Goal: Transaction & Acquisition: Subscribe to service/newsletter

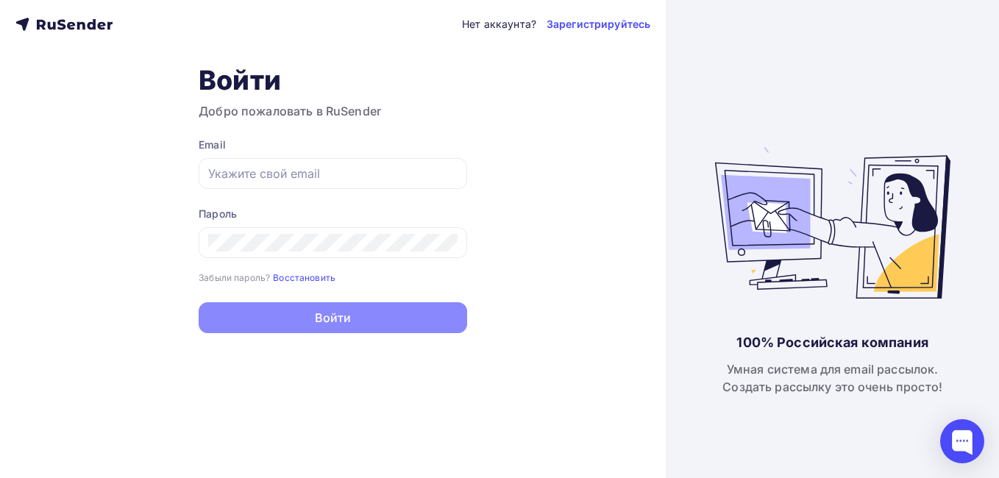
type input "[EMAIL_ADDRESS][DOMAIN_NAME]"
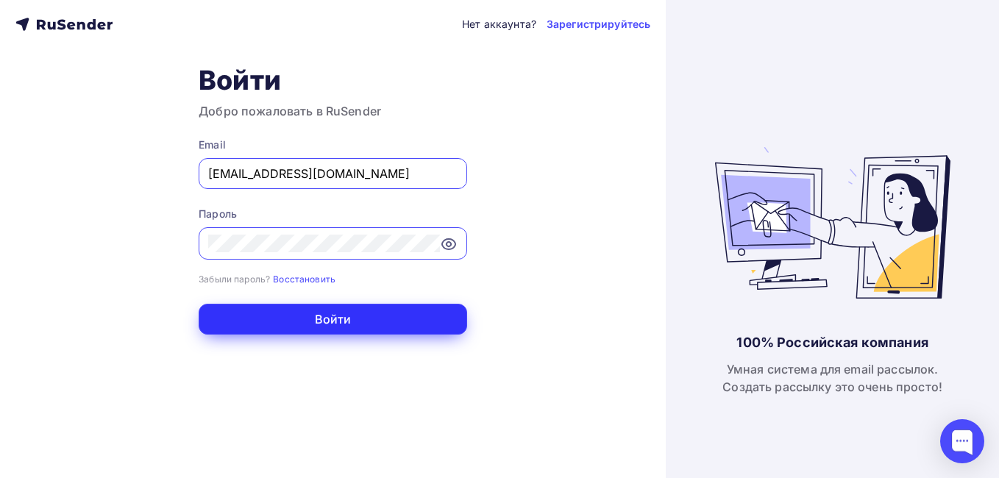
click at [357, 316] on button "Войти" at bounding box center [333, 319] width 268 height 31
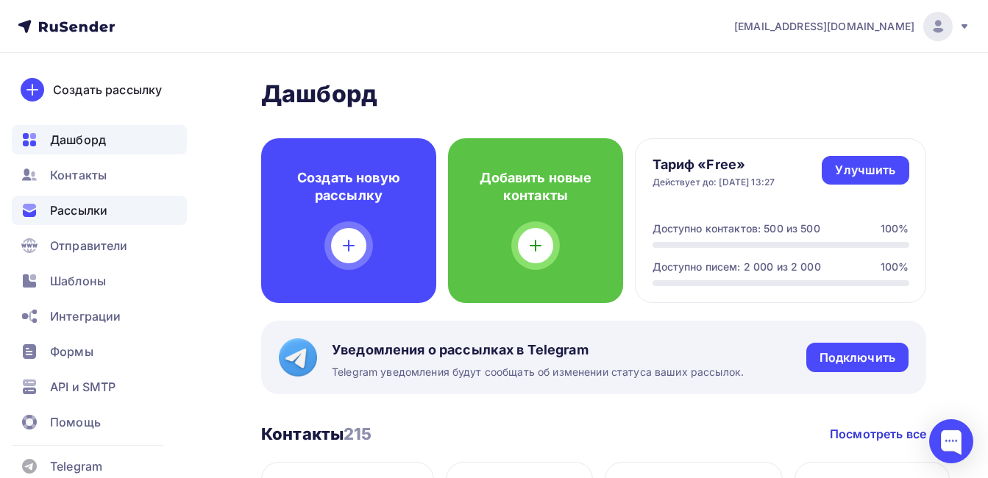
drag, startPoint x: 71, startPoint y: 205, endPoint x: 52, endPoint y: 208, distance: 19.4
click at [71, 205] on span "Рассылки" at bounding box center [78, 211] width 57 height 18
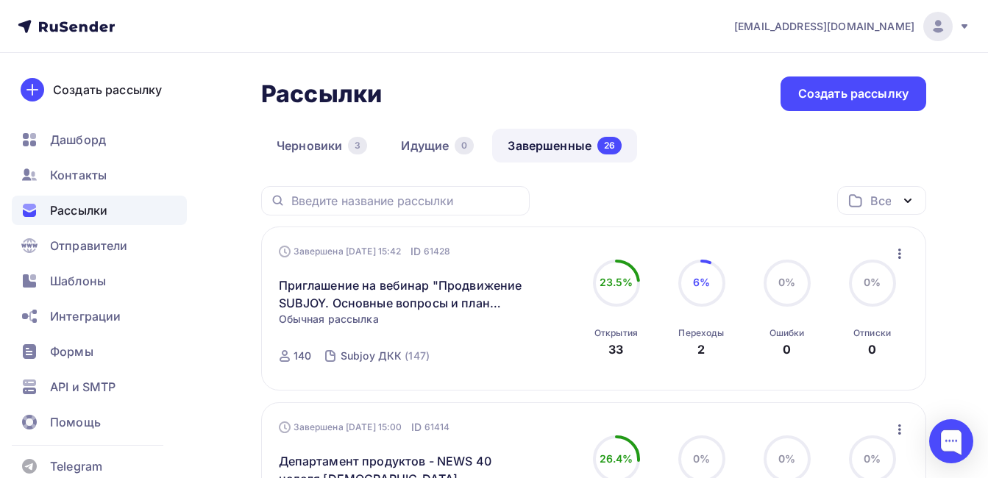
click at [535, 146] on link "Завершенные 26" at bounding box center [564, 146] width 145 height 34
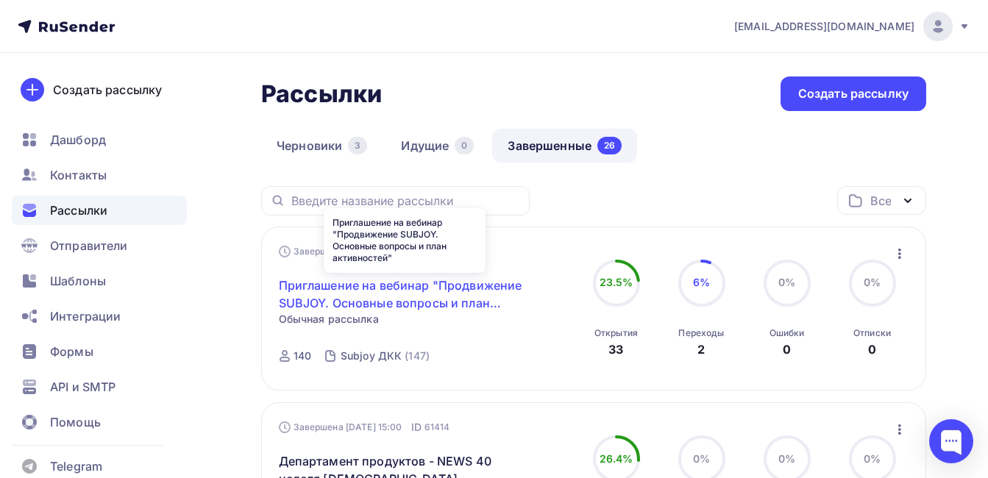
click at [396, 299] on link "Приглашение на вебинар "Продвижение SUBJOY. Основные вопросы и план активностей"" at bounding box center [405, 294] width 252 height 35
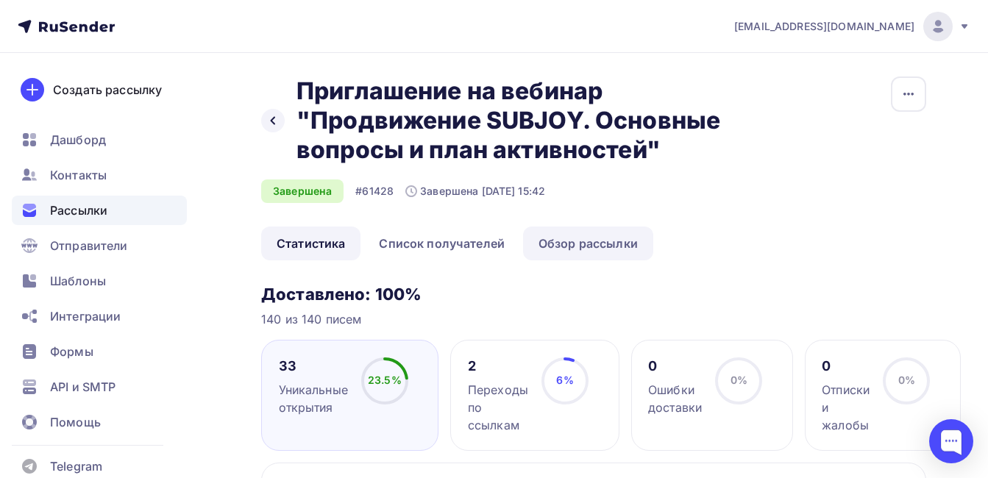
click at [563, 240] on link "Обзор рассылки" at bounding box center [588, 244] width 130 height 34
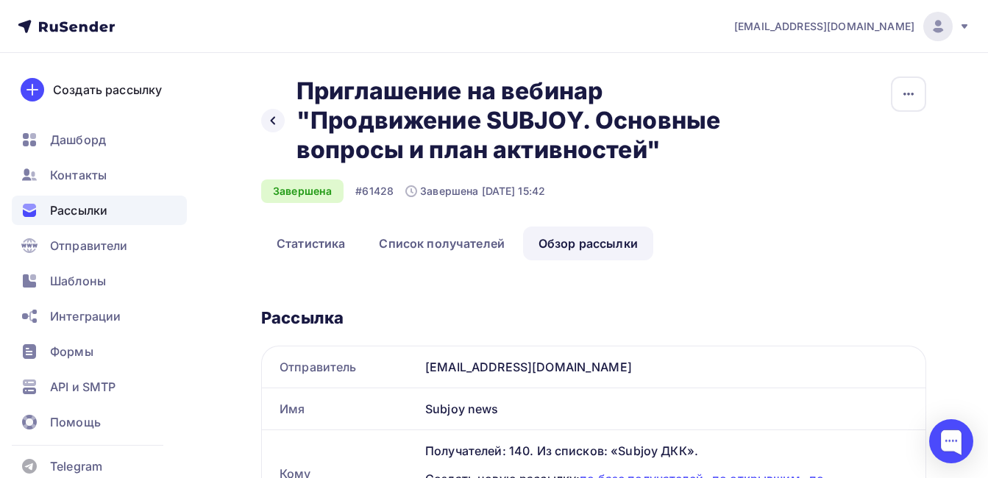
drag, startPoint x: 301, startPoint y: 87, endPoint x: 661, endPoint y: 153, distance: 366.5
click at [661, 153] on h2 "Приглашение на вебинар "Продвижение SUBJOY. Основные вопросы и план активностей"" at bounding box center [518, 120] width 444 height 88
drag, startPoint x: 661, startPoint y: 153, endPoint x: 650, endPoint y: 152, distance: 11.8
copy h2 "Приглашение на вебинар "Продвижение SUBJOY. Основные вопросы и план активностей""
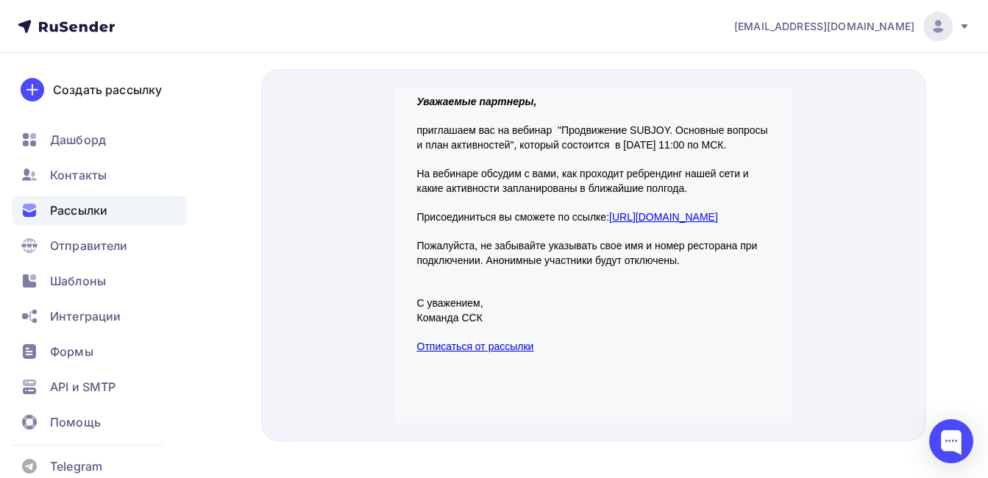
scroll to position [658, 0]
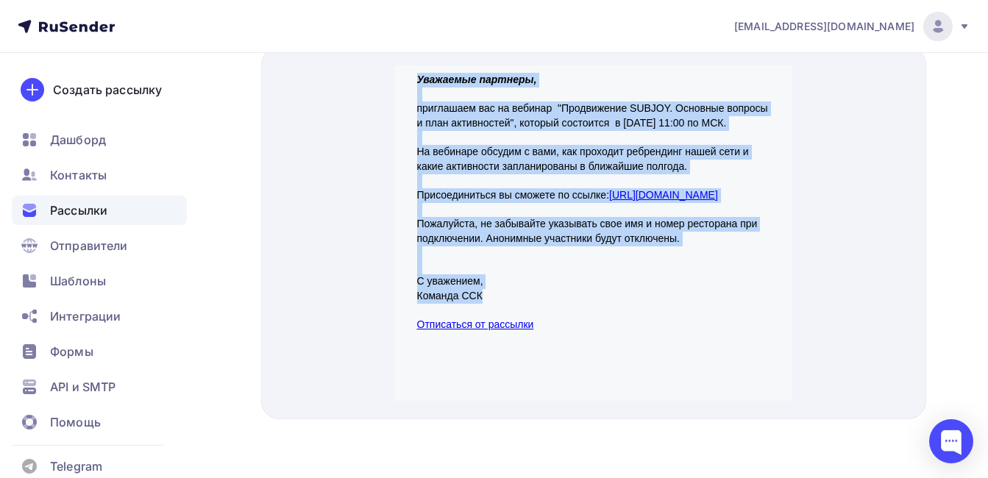
drag, startPoint x: 418, startPoint y: 61, endPoint x: 529, endPoint y: 313, distance: 275.7
click at [529, 313] on div "Уважаемые партнеры, приглашаем вас на вебинар "Продвижение SUBJOY. Основные воп…" at bounding box center [593, 185] width 353 height 260
drag, startPoint x: 529, startPoint y: 313, endPoint x: 473, endPoint y: 307, distance: 56.2
copy div "Уважаемые партнеры, приглашаем вас на вебинар "Продвижение SUBJOY. Основные воп…"
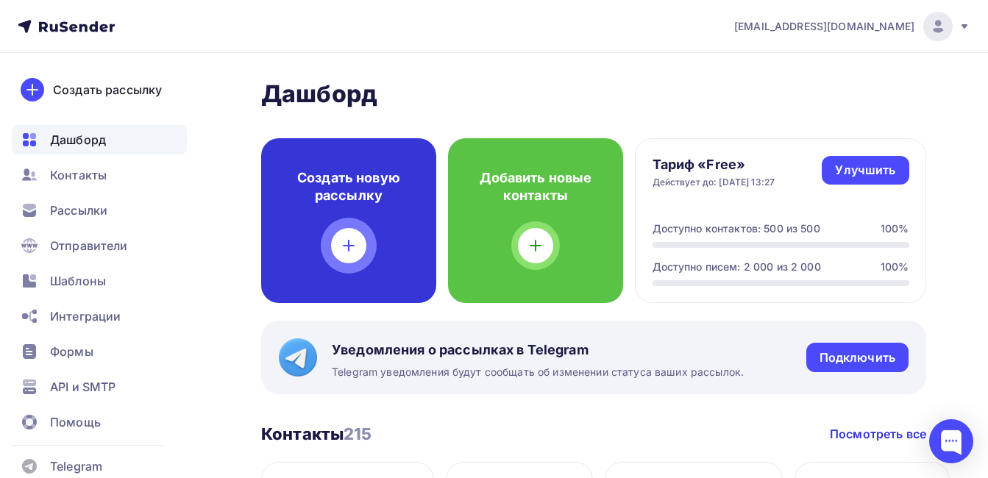
click at [382, 227] on div "Создать новую рассылку" at bounding box center [348, 220] width 175 height 165
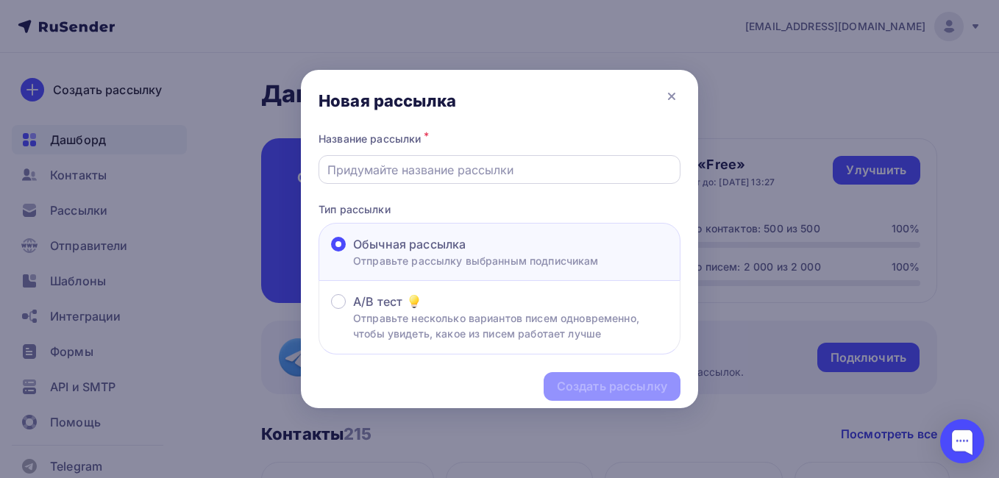
click at [396, 167] on input "text" at bounding box center [499, 170] width 345 height 18
paste input "Приглашение на вебинар "Продвижение SUBJOY. Основные вопросы и план активностей""
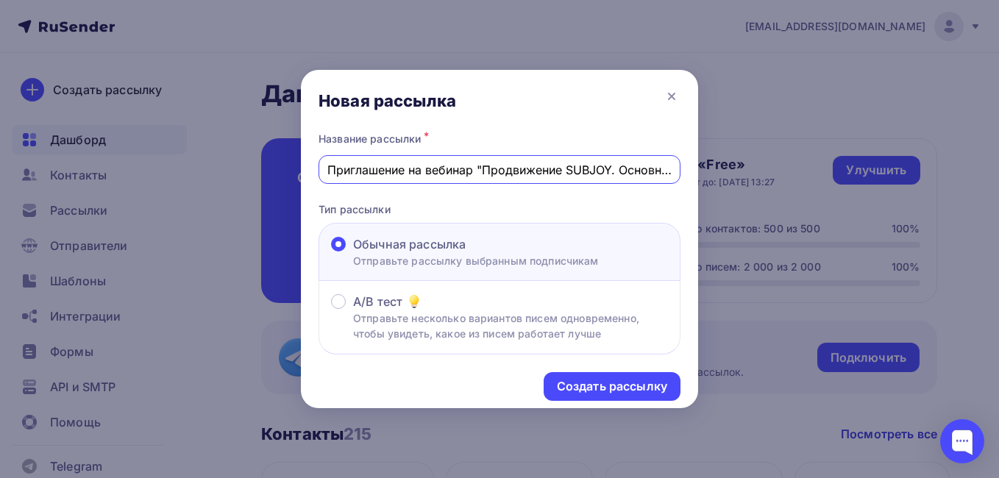
scroll to position [0, 182]
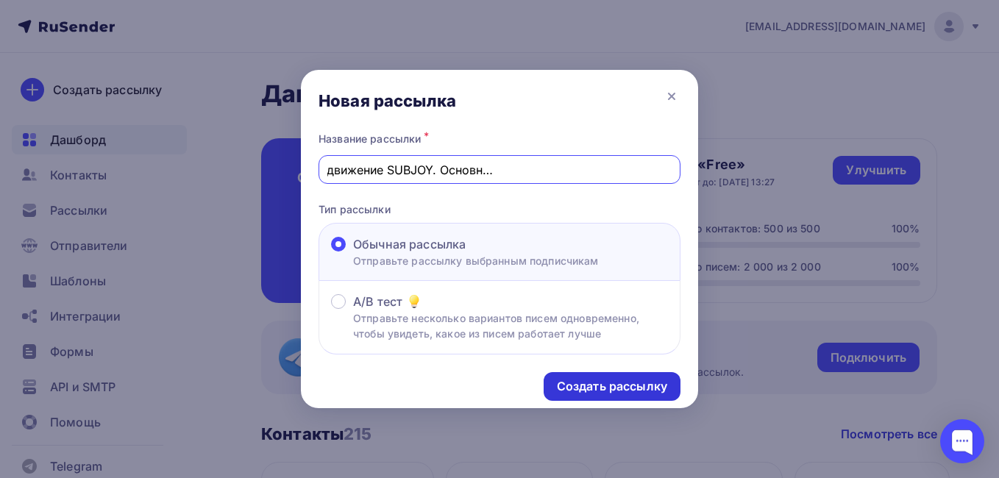
type input "Приглашение на вебинар "Продвижение SUBJOY. Основные вопросы и план активностей""
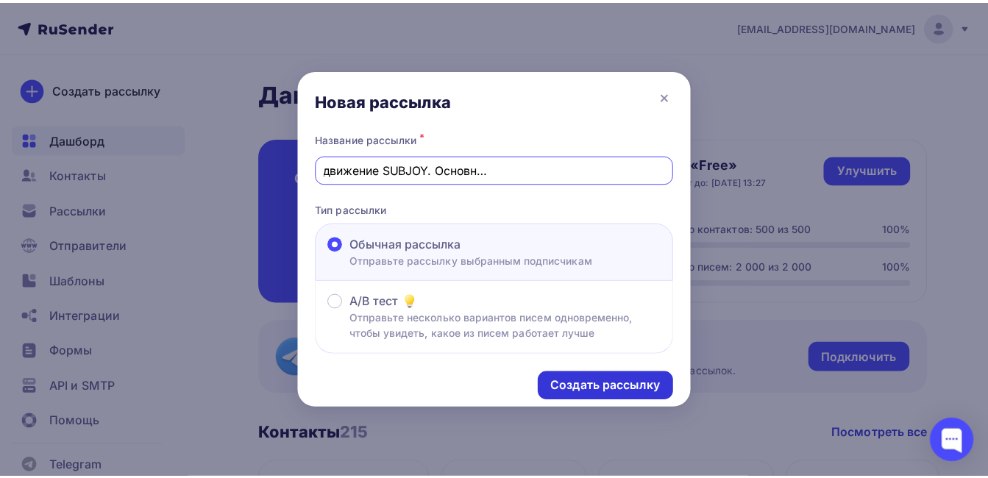
scroll to position [0, 0]
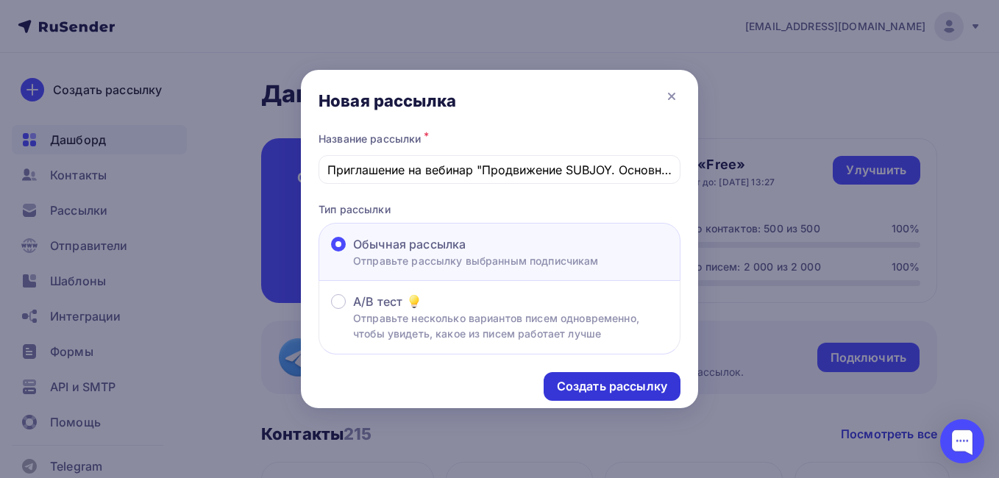
click at [602, 388] on div "Создать рассылку" at bounding box center [612, 386] width 110 height 17
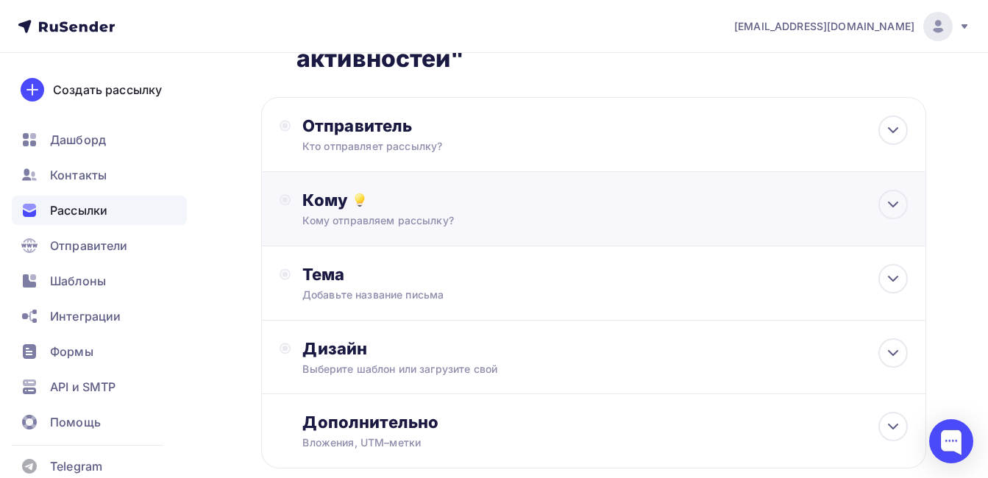
scroll to position [147, 0]
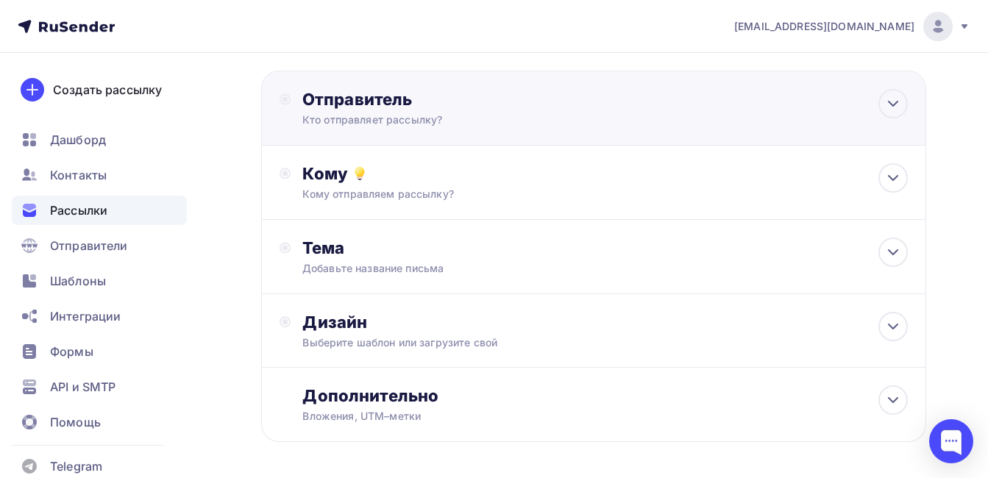
click at [360, 118] on div "Кто отправляет рассылку?" at bounding box center [445, 120] width 287 height 15
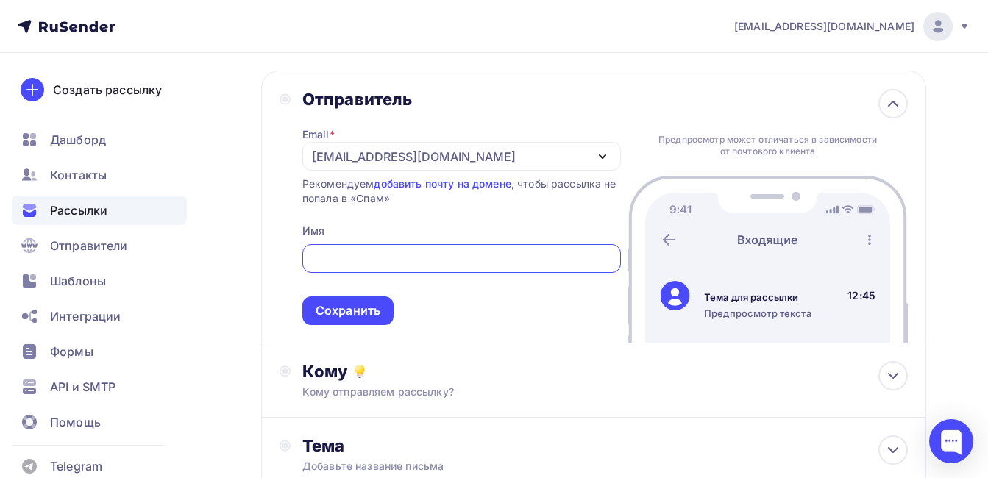
scroll to position [0, 0]
click at [383, 150] on div "[EMAIL_ADDRESS][DOMAIN_NAME]" at bounding box center [414, 157] width 204 height 18
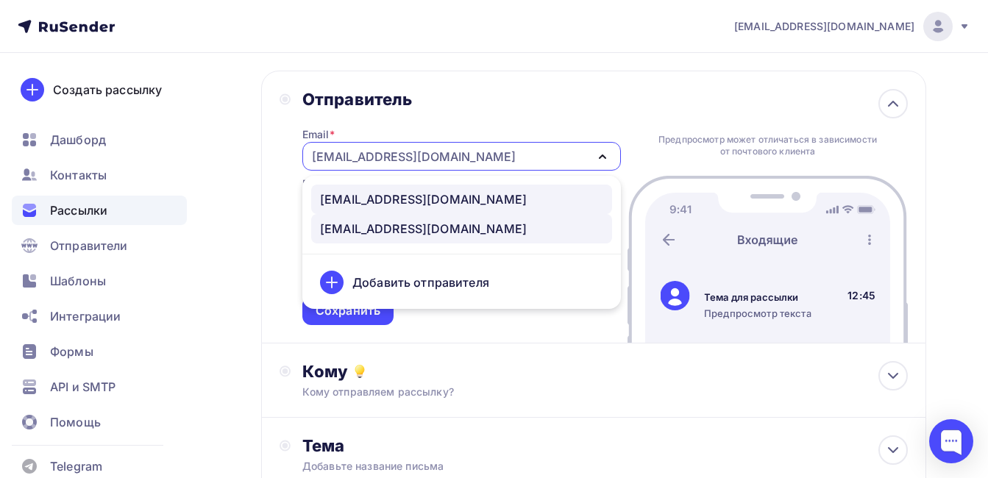
click at [371, 204] on div "[EMAIL_ADDRESS][DOMAIN_NAME]" at bounding box center [423, 200] width 207 height 18
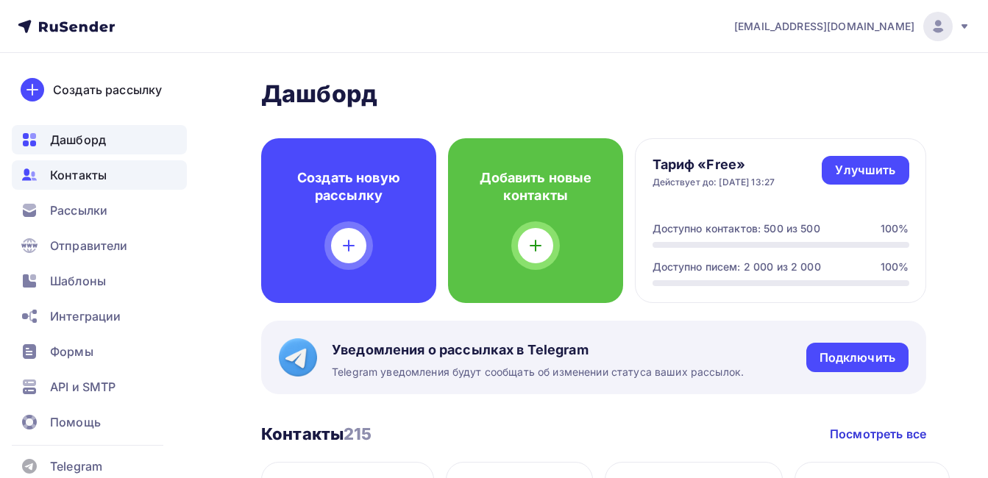
click at [100, 179] on span "Контакты" at bounding box center [78, 175] width 57 height 18
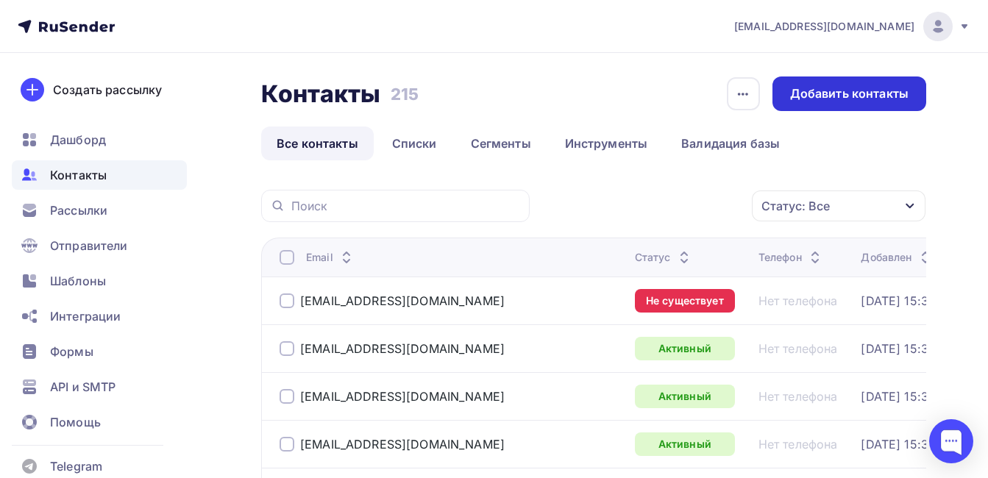
click at [807, 90] on div "Добавить контакты" at bounding box center [849, 93] width 118 height 17
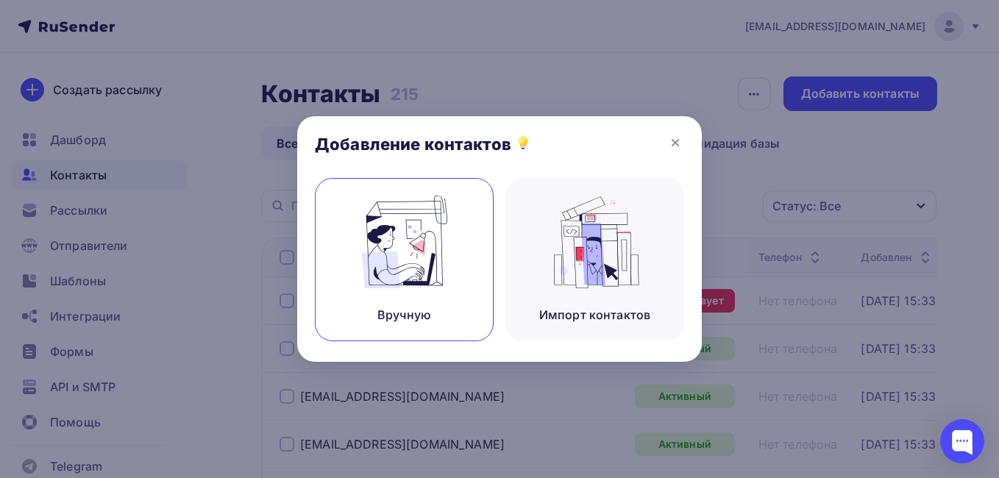
click at [399, 255] on img at bounding box center [404, 242] width 99 height 93
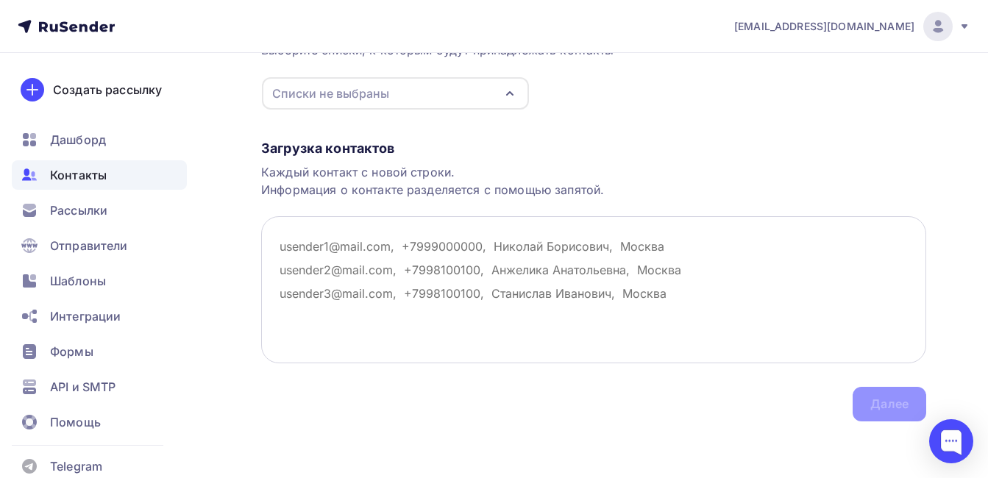
scroll to position [169, 0]
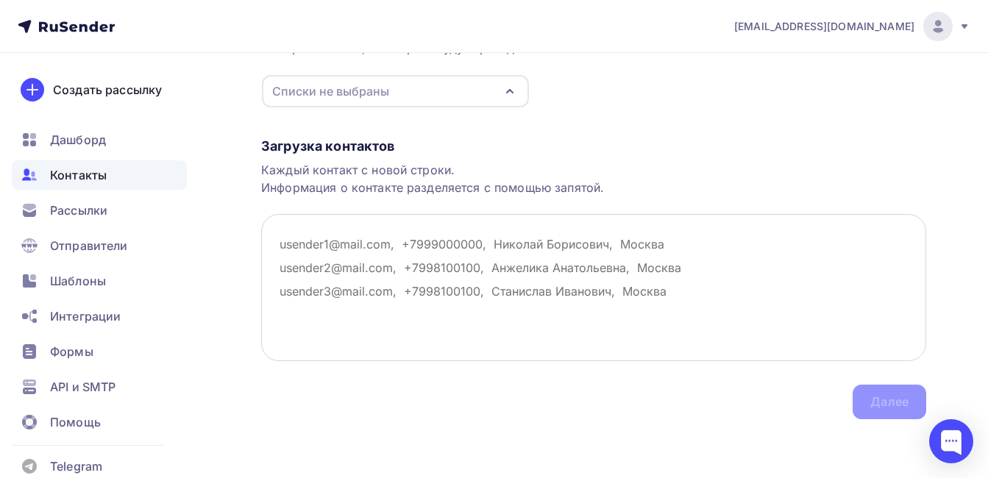
click at [367, 260] on textarea at bounding box center [593, 287] width 665 height 147
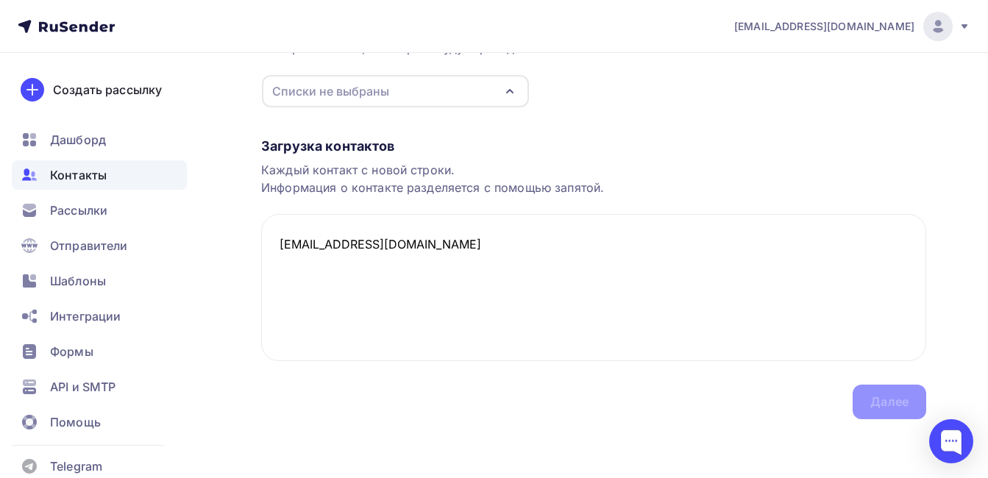
type textarea "[EMAIL_ADDRESS][DOMAIN_NAME]"
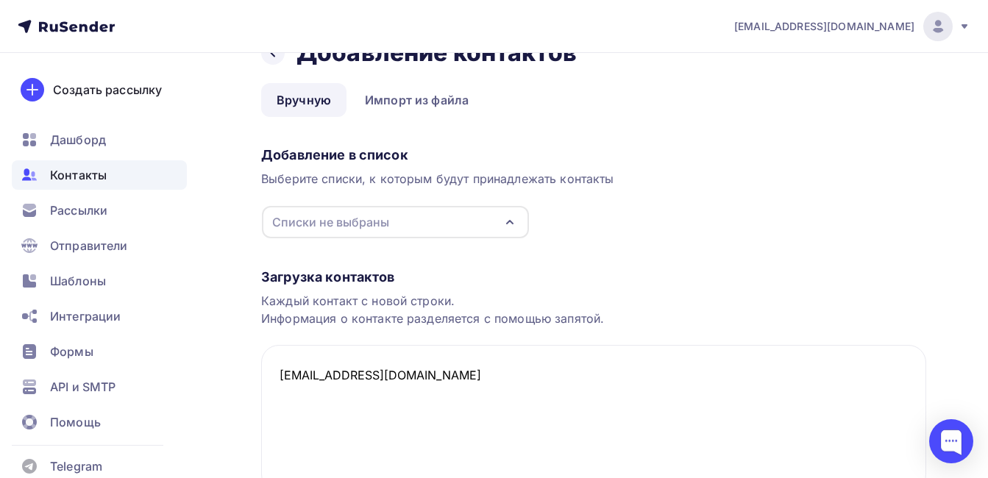
scroll to position [22, 0]
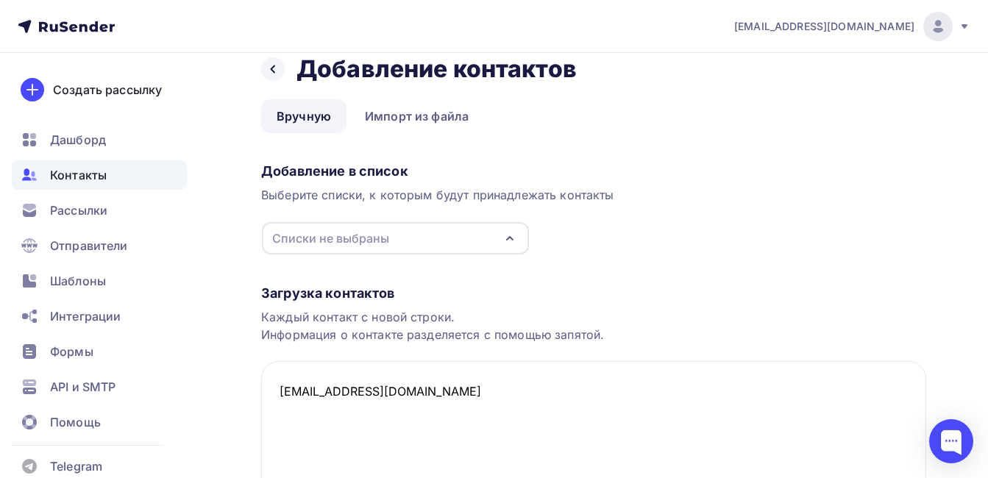
click at [331, 245] on div "Списки не выбраны" at bounding box center [330, 238] width 117 height 18
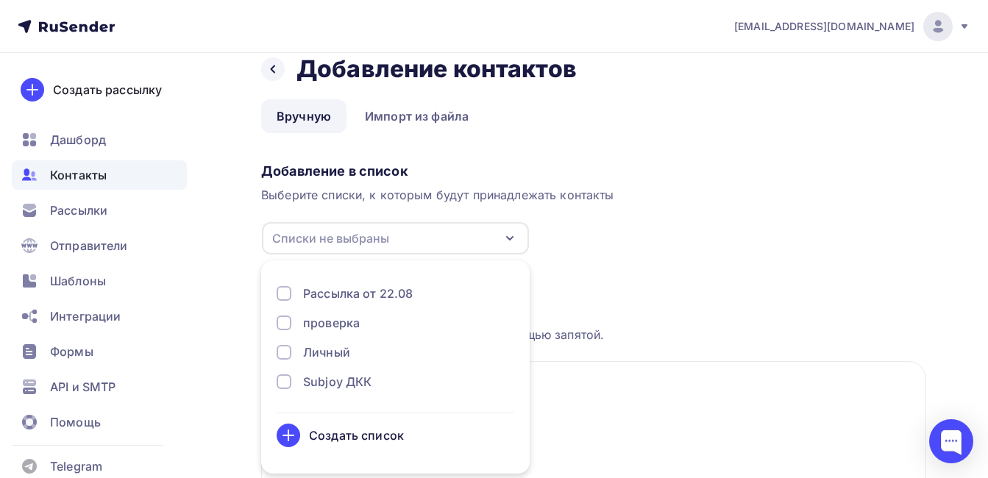
click at [343, 388] on div "Subjoy ДКК" at bounding box center [337, 382] width 68 height 18
click at [233, 388] on div "Назад Добавление контактов Добавление контактов Вручную Импорт из файла Вручную…" at bounding box center [494, 328] width 988 height 594
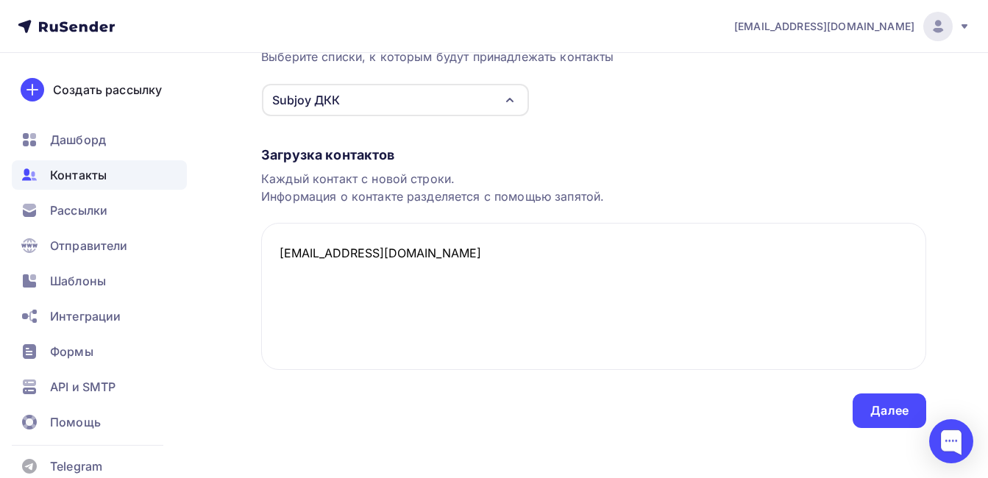
scroll to position [169, 0]
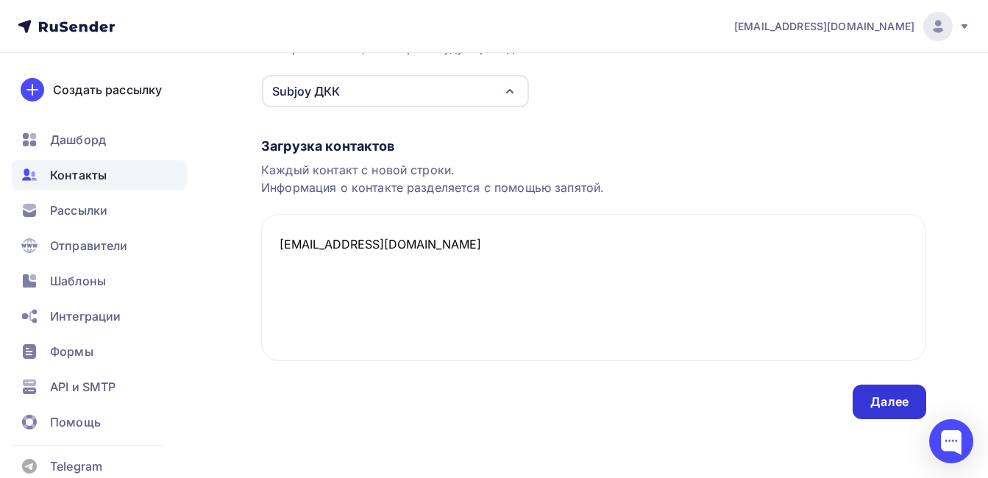
click at [897, 402] on div "Далее" at bounding box center [889, 402] width 38 height 17
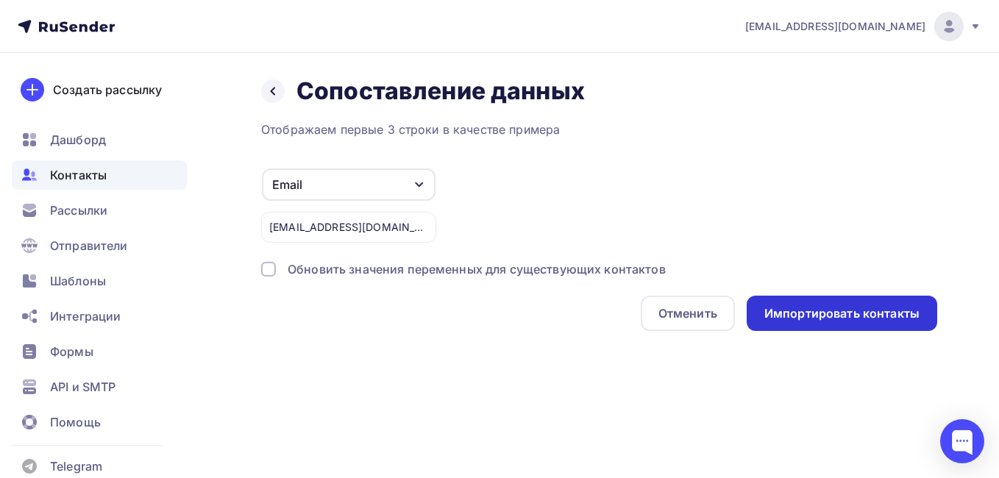
click at [879, 318] on div "Импортировать контакты" at bounding box center [841, 313] width 155 height 17
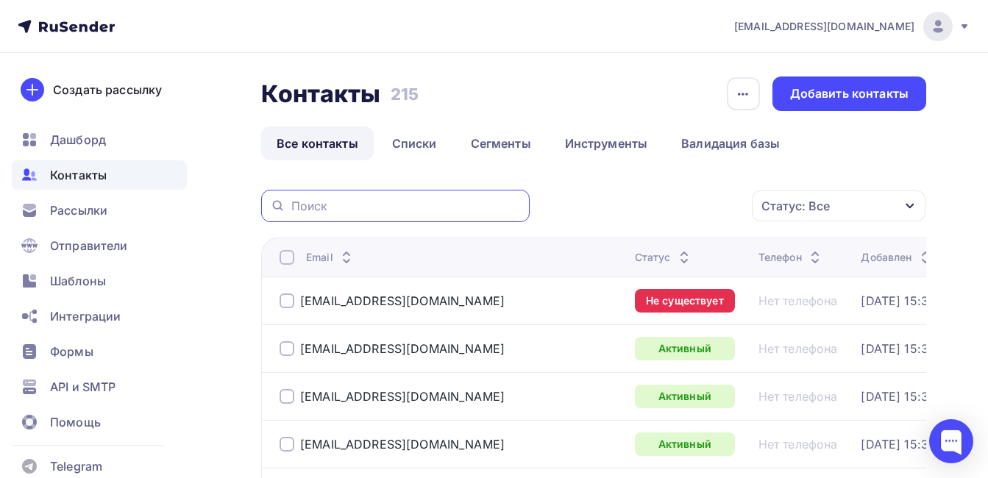
click at [360, 205] on input "text" at bounding box center [405, 206] width 229 height 16
paste input "[EMAIL_ADDRESS][DOMAIN_NAME],"
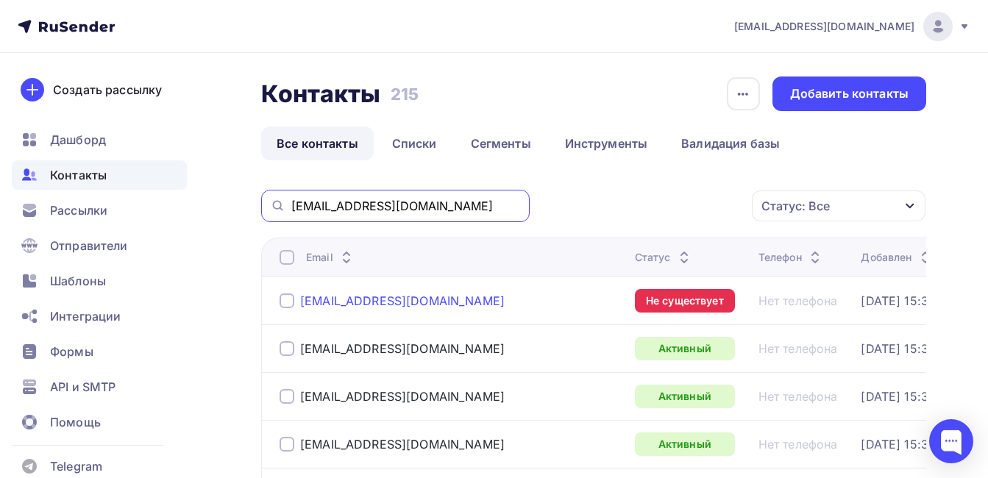
type input "[EMAIL_ADDRESS][DOMAIN_NAME]"
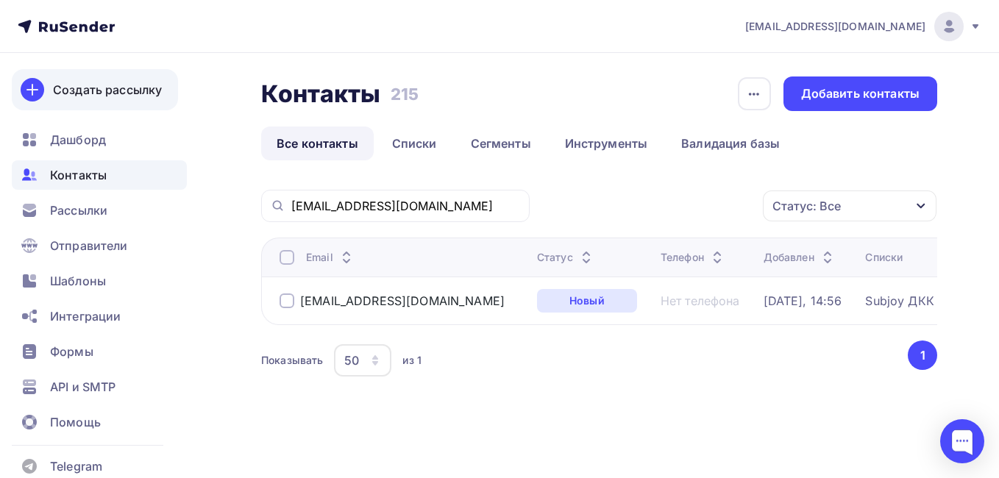
click at [94, 91] on div "Создать рассылку" at bounding box center [107, 90] width 109 height 18
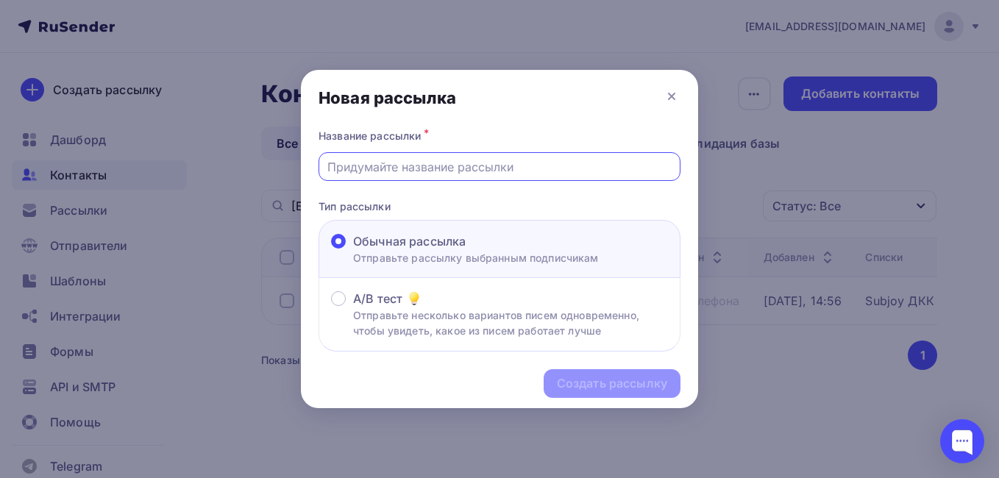
click at [376, 171] on input "text" at bounding box center [499, 167] width 345 height 18
paste input "Приглашение на вебинар "Продвижение SUBJOY. Основные вопросы и план активностей""
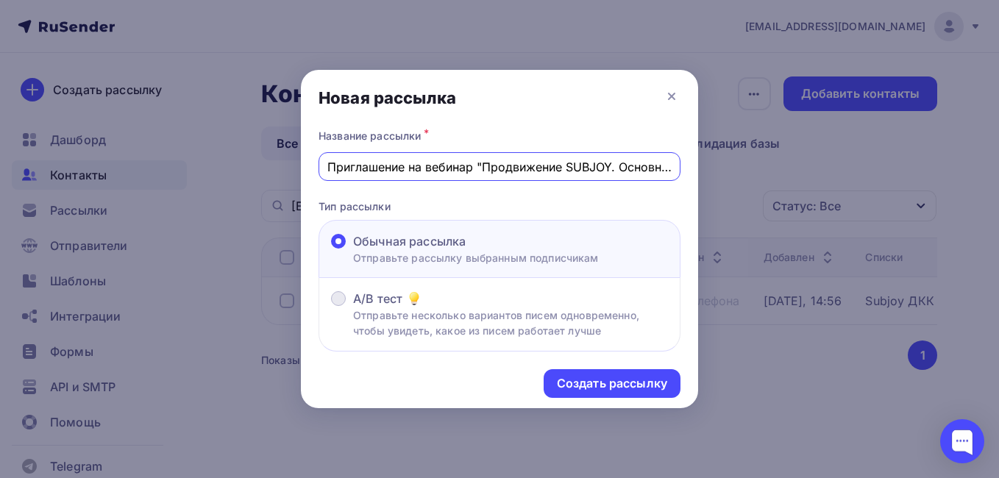
scroll to position [0, 182]
type input "Приглашение на вебинар "Продвижение SUBJOY. Основные вопросы и план активностей""
click at [387, 252] on p "Отправьте рассылку выбранным подписчикам" at bounding box center [476, 257] width 246 height 15
click at [353, 250] on input "Обычная рассылка Отправьте рассылку выбранным подписчикам" at bounding box center [353, 250] width 0 height 0
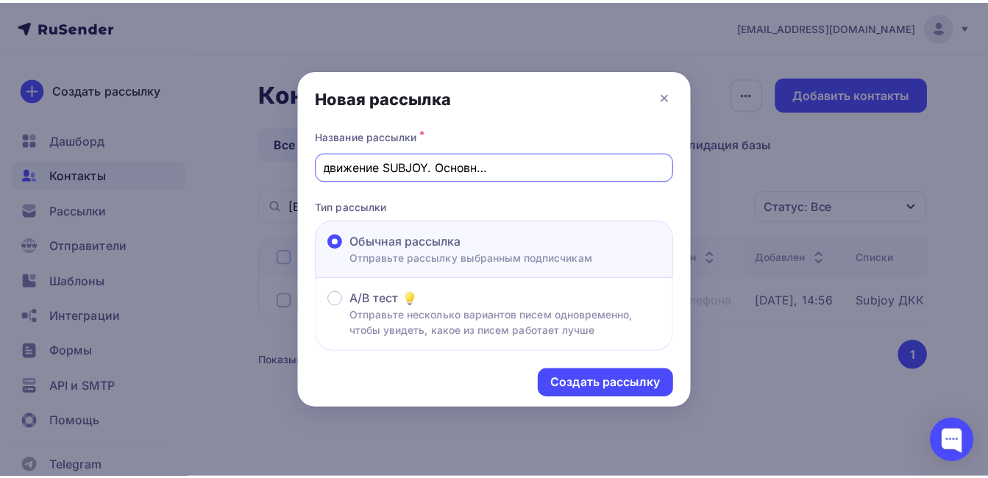
scroll to position [0, 0]
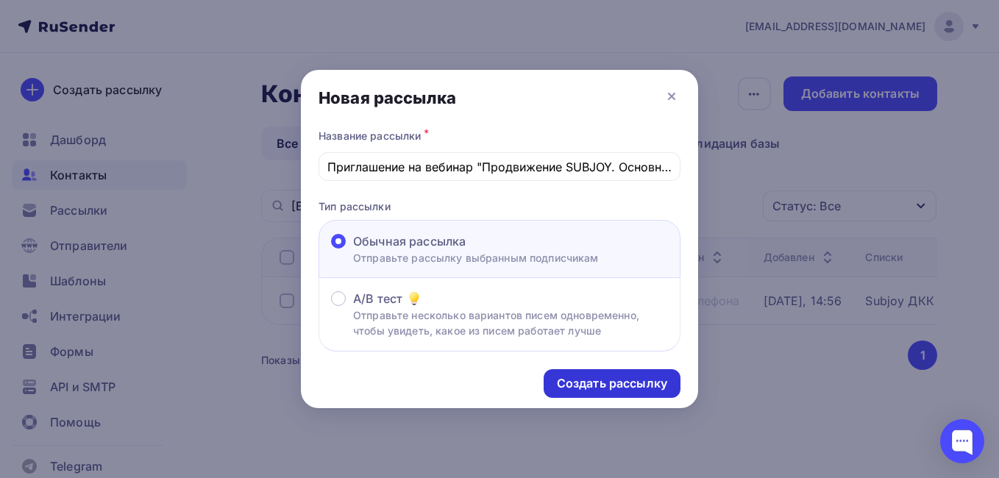
click at [618, 383] on div "Создать рассылку" at bounding box center [612, 383] width 110 height 17
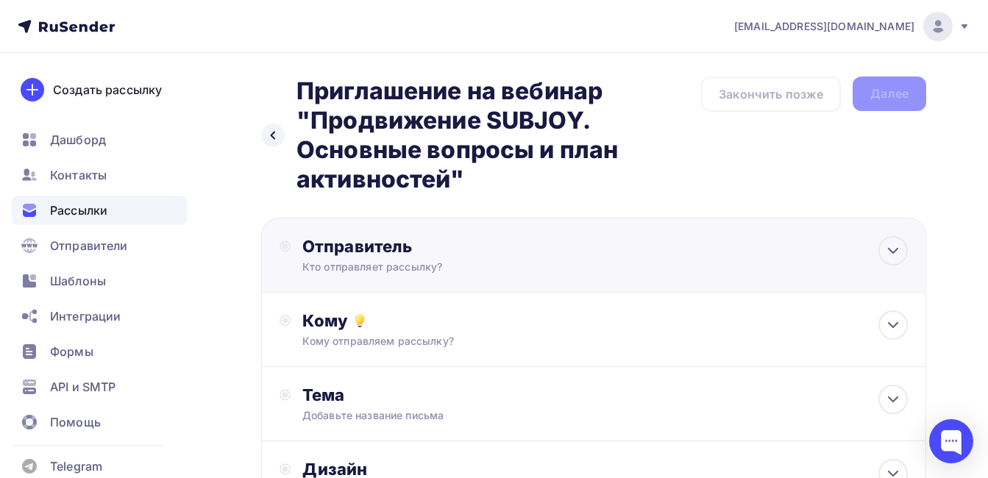
click at [357, 260] on div "Кто отправляет рассылку?" at bounding box center [445, 267] width 287 height 15
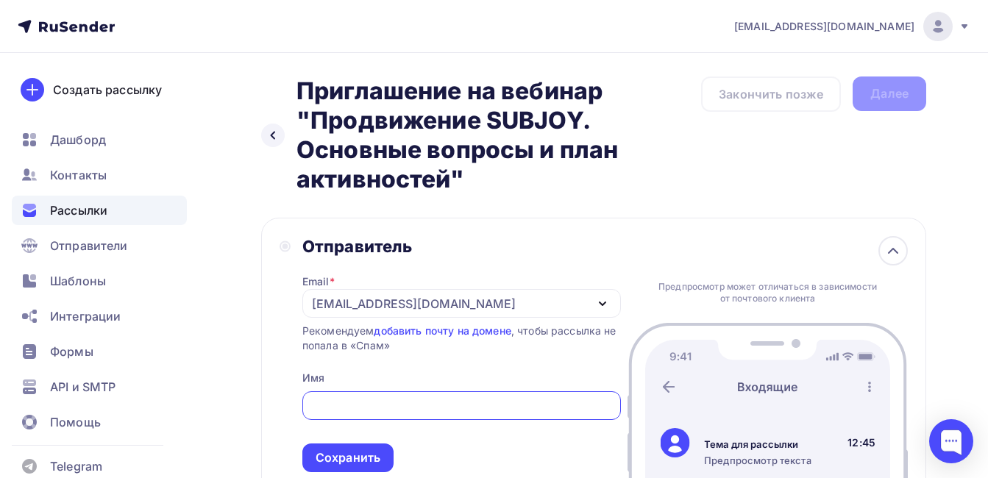
click at [415, 307] on div "[EMAIL_ADDRESS][DOMAIN_NAME]" at bounding box center [414, 304] width 204 height 18
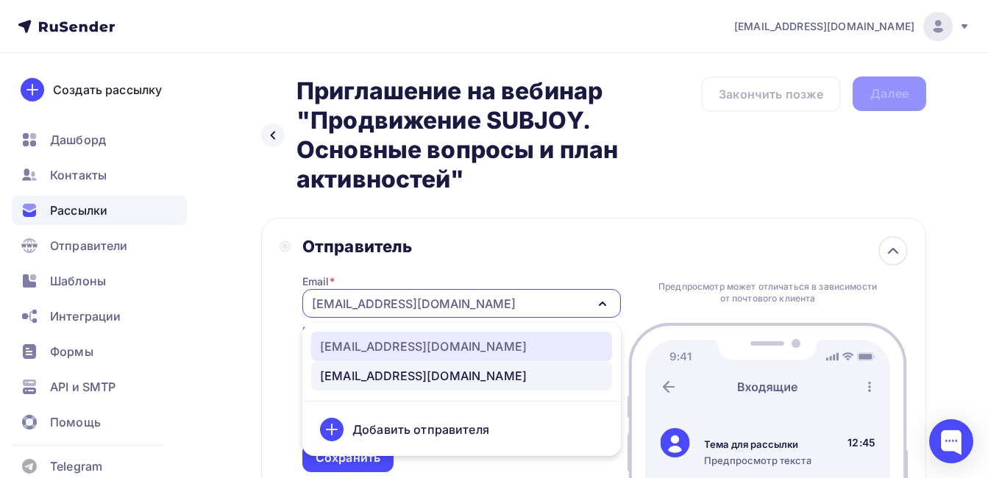
click at [384, 346] on div "[EMAIL_ADDRESS][DOMAIN_NAME]" at bounding box center [423, 347] width 207 height 18
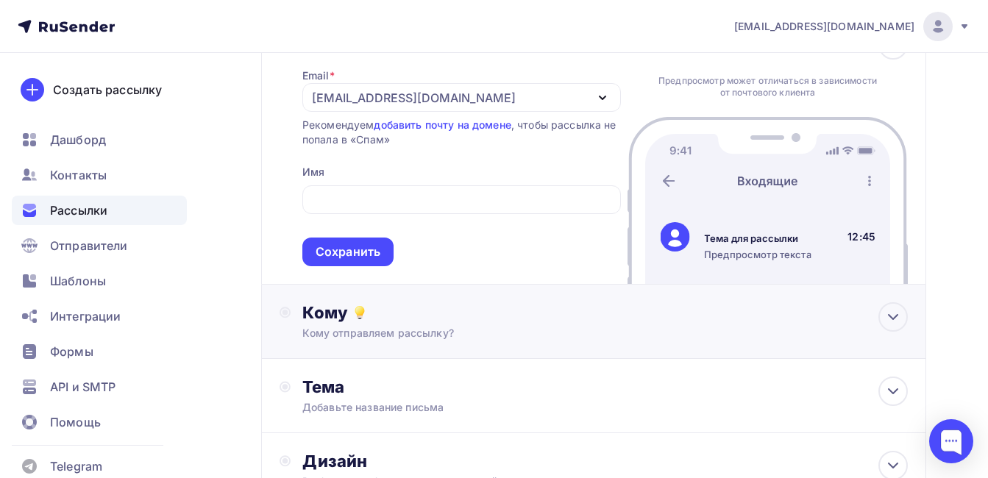
scroll to position [221, 0]
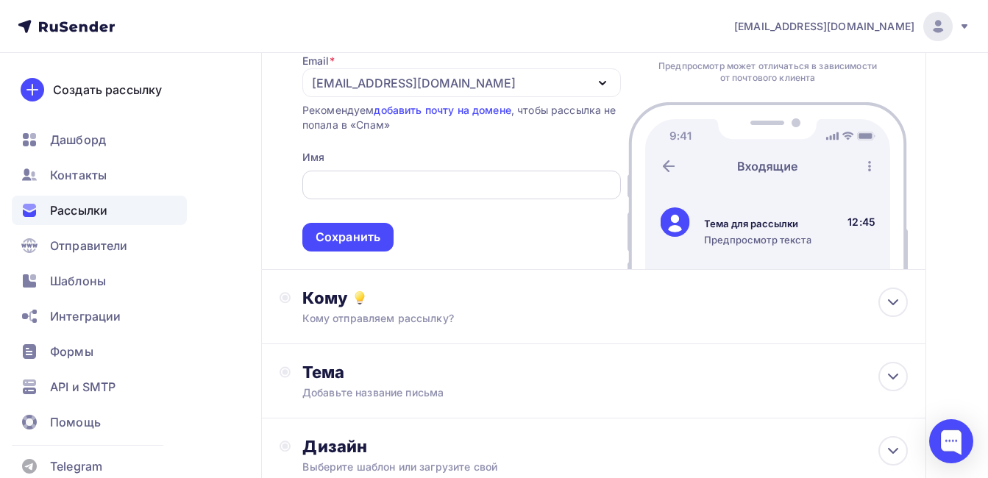
click at [338, 195] on div at bounding box center [461, 185] width 319 height 29
drag, startPoint x: 338, startPoint y: 188, endPoint x: 330, endPoint y: 190, distance: 8.9
click at [338, 188] on input "text" at bounding box center [461, 186] width 302 height 18
click at [349, 184] on input "Subjoynews" at bounding box center [461, 186] width 302 height 18
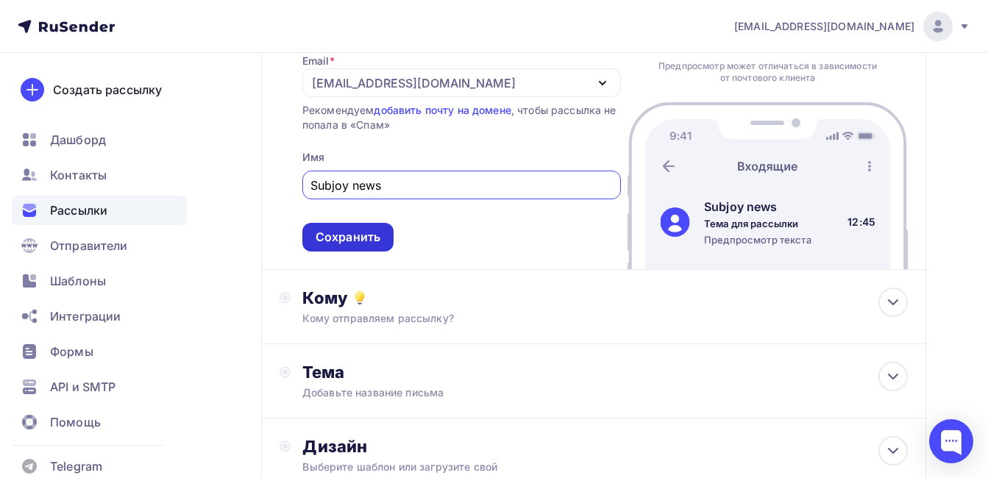
type input "Subjoy news"
click at [369, 239] on div "Сохранить" at bounding box center [348, 237] width 65 height 17
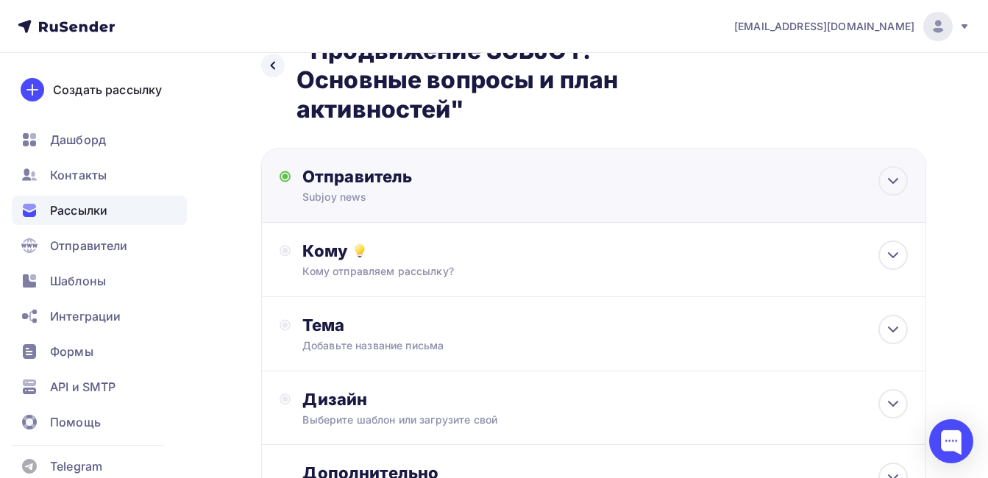
scroll to position [59, 0]
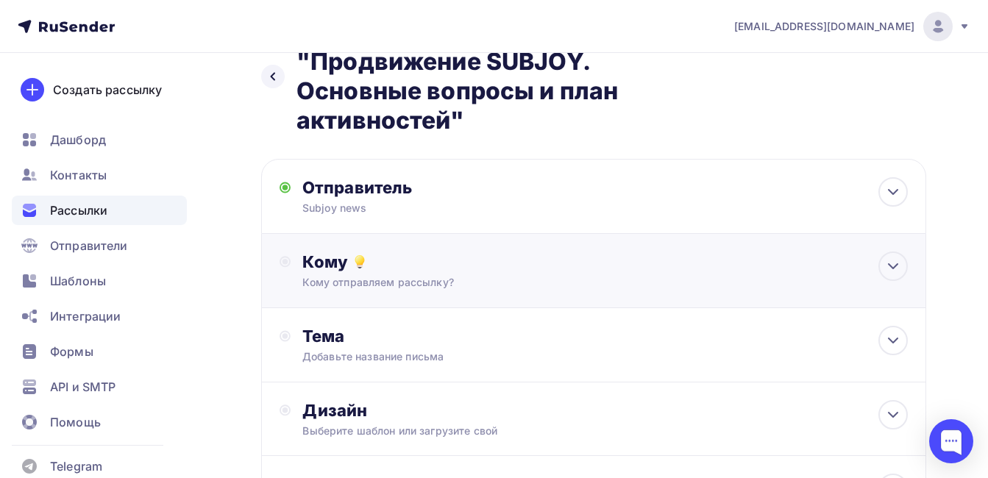
click at [355, 268] on icon at bounding box center [360, 262] width 18 height 18
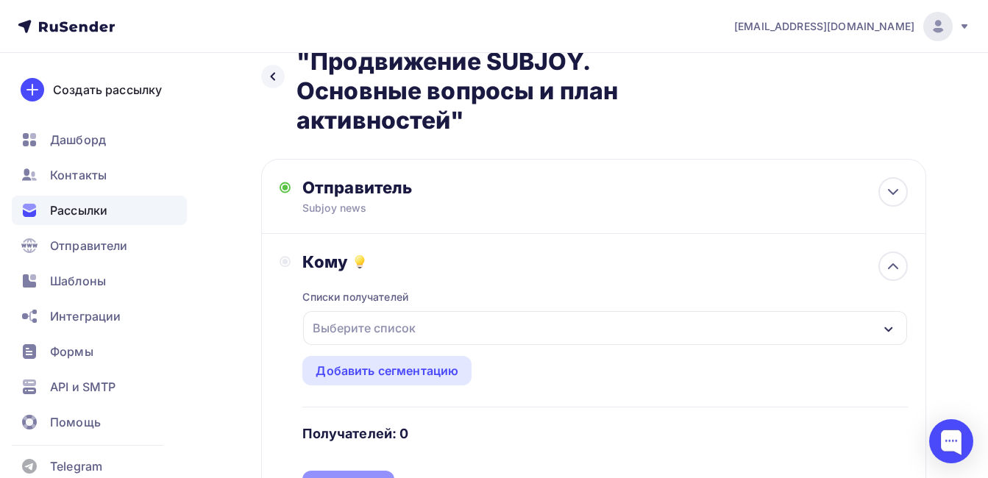
click at [362, 328] on div "Выберите список" at bounding box center [364, 328] width 115 height 26
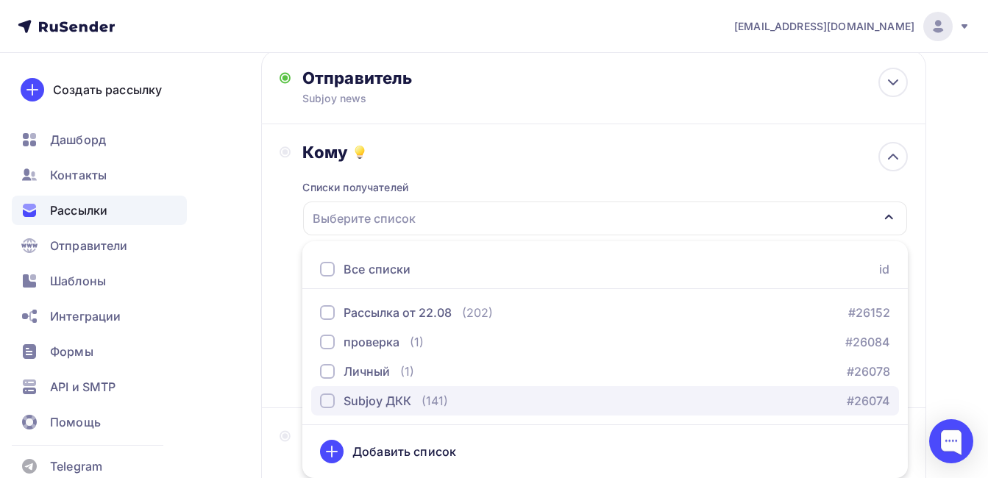
click at [379, 398] on div "Subjoy ДКК" at bounding box center [378, 401] width 68 height 18
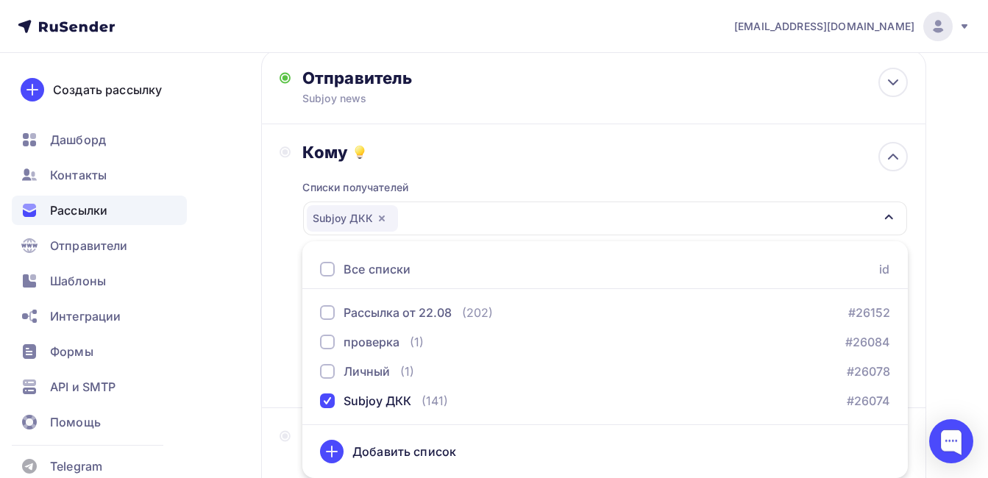
click at [224, 374] on div "Назад Приглашение на вебинар "Продвижение SUBJOY. Основные вопросы и план актив…" at bounding box center [494, 305] width 988 height 841
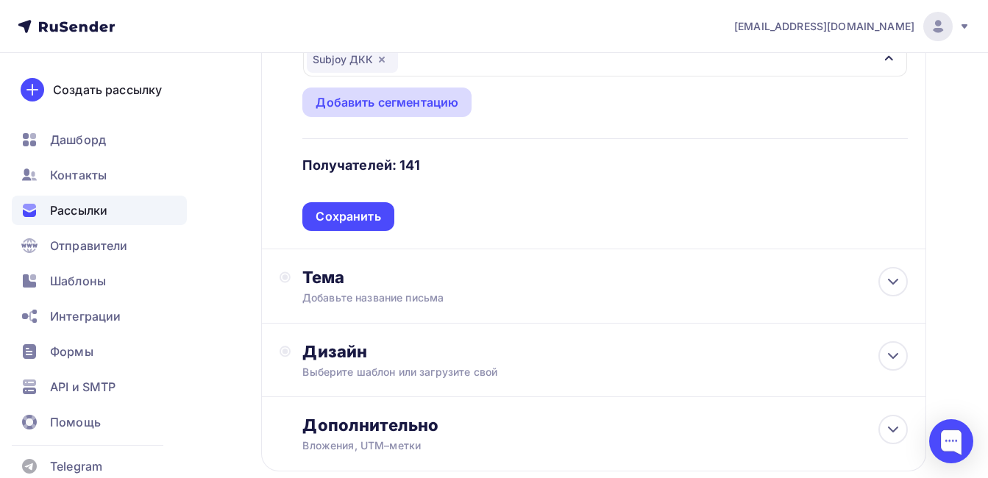
scroll to position [242, 0]
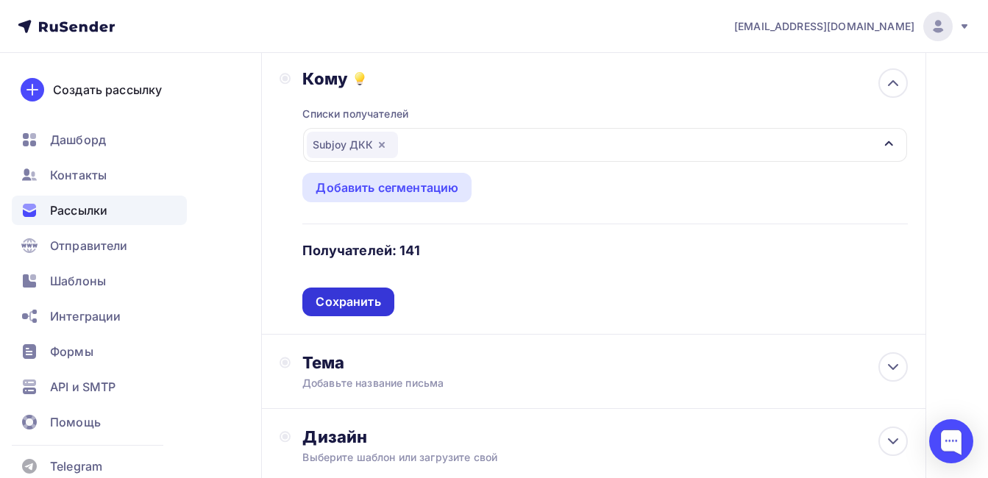
click at [339, 309] on div "Сохранить" at bounding box center [348, 301] width 65 height 17
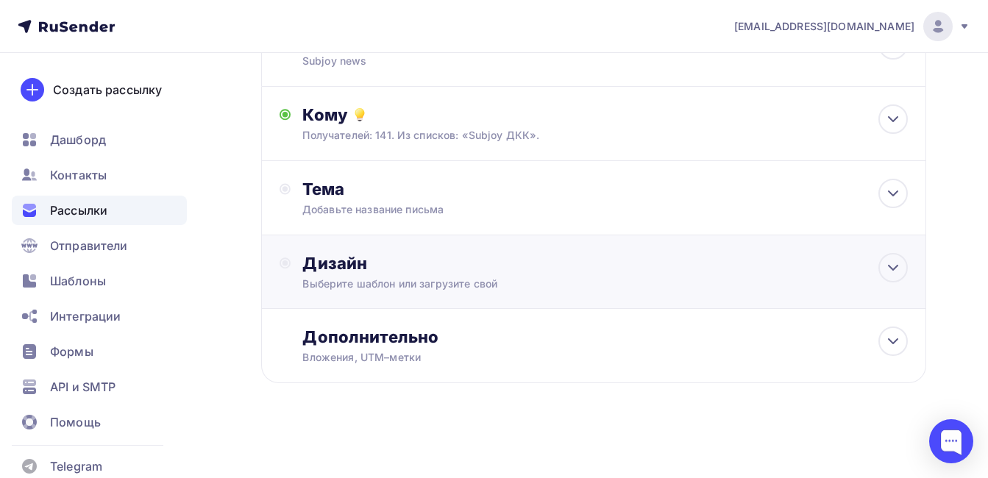
scroll to position [206, 0]
click at [358, 198] on div "Тема" at bounding box center [447, 189] width 291 height 21
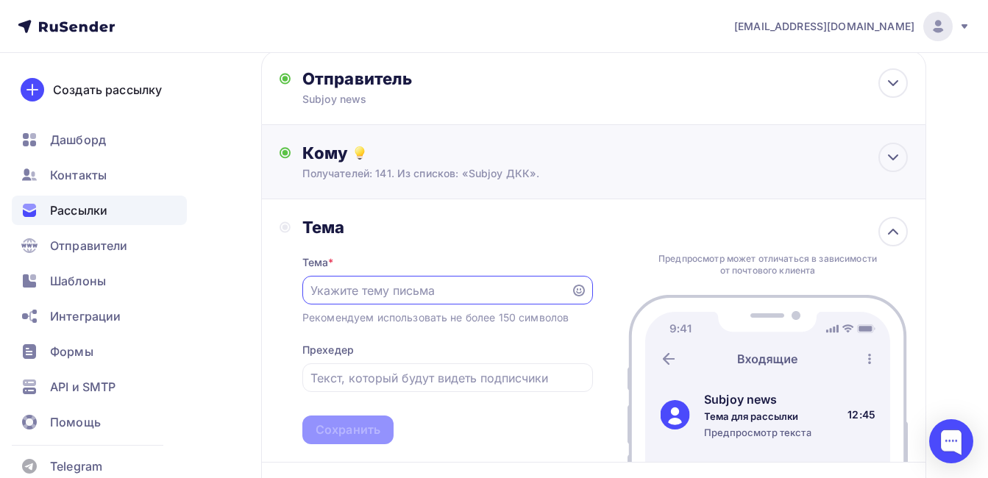
scroll to position [0, 0]
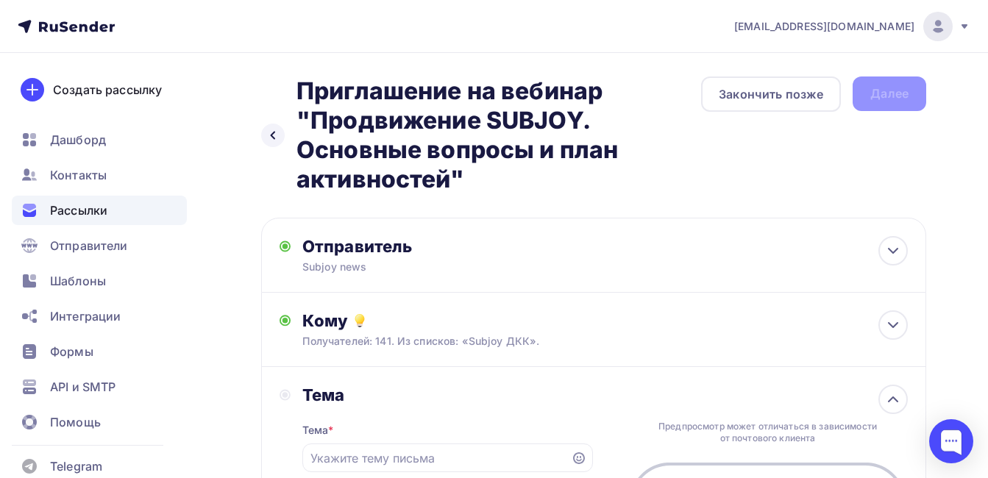
drag, startPoint x: 293, startPoint y: 92, endPoint x: 460, endPoint y: 174, distance: 185.9
click at [460, 174] on div "Назад Приглашение на вебинар "Продвижение SUBJOY. Основные вопросы и план актив…" at bounding box center [481, 135] width 440 height 118
copy h2 "Приглашение на вебинар "Продвижение SUBJOY. Основные вопросы и план активностей""
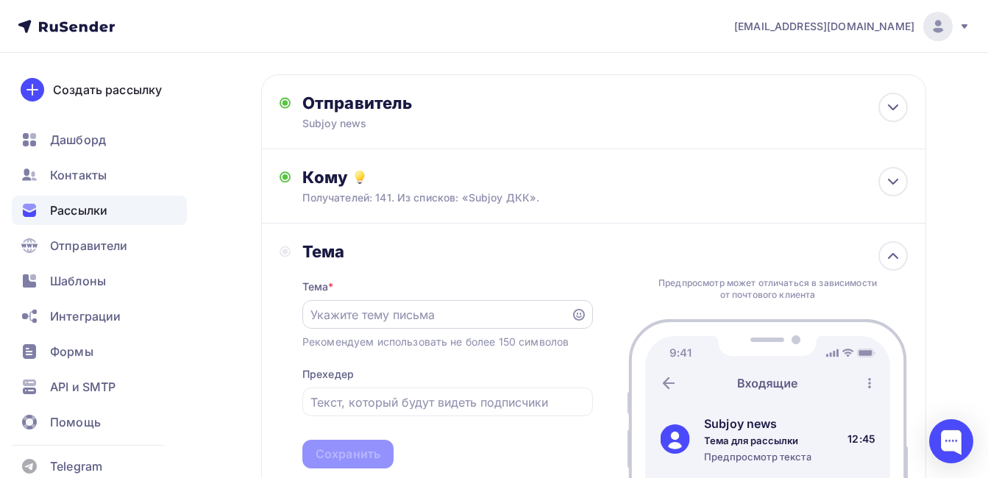
scroll to position [147, 0]
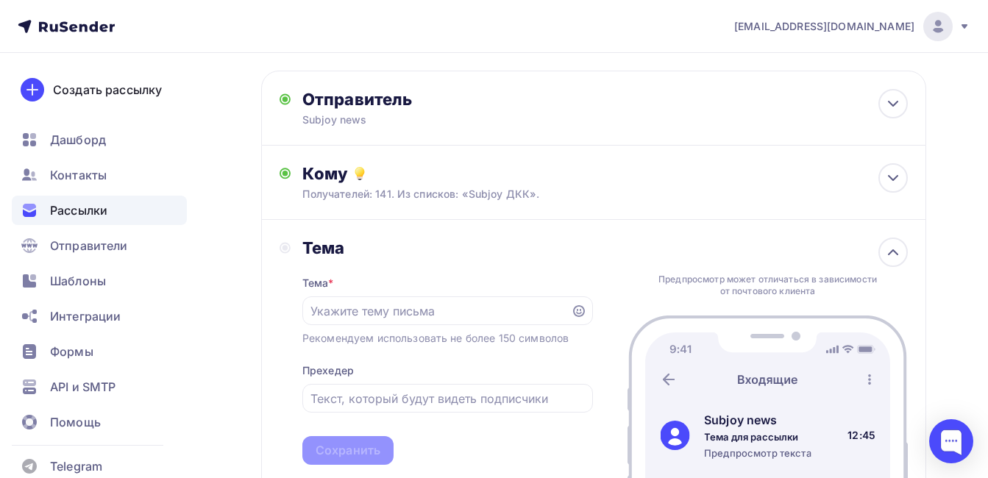
click at [354, 284] on div "Тема * Рекомендуем использовать не более 150 символов Прехедер Сохранить" at bounding box center [447, 361] width 291 height 207
click at [355, 309] on input "text" at bounding box center [436, 311] width 252 height 18
paste input "Приглашение на вебинар "Продвижение SUBJOY. Основные вопросы и план активностей""
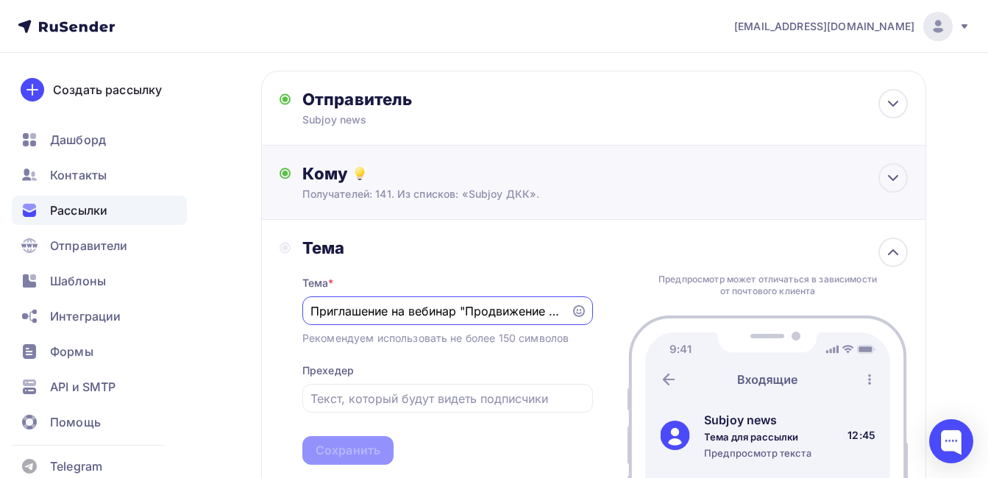
scroll to position [0, 276]
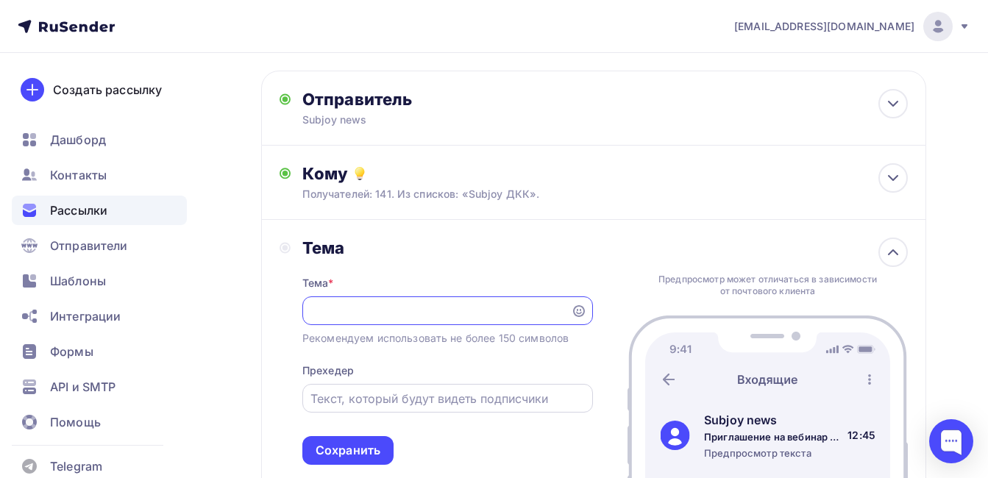
type input "Приглашение на вебинар "Продвижение SUBJOY. Основные вопросы и план активностей""
click at [356, 404] on input "text" at bounding box center [447, 399] width 274 height 18
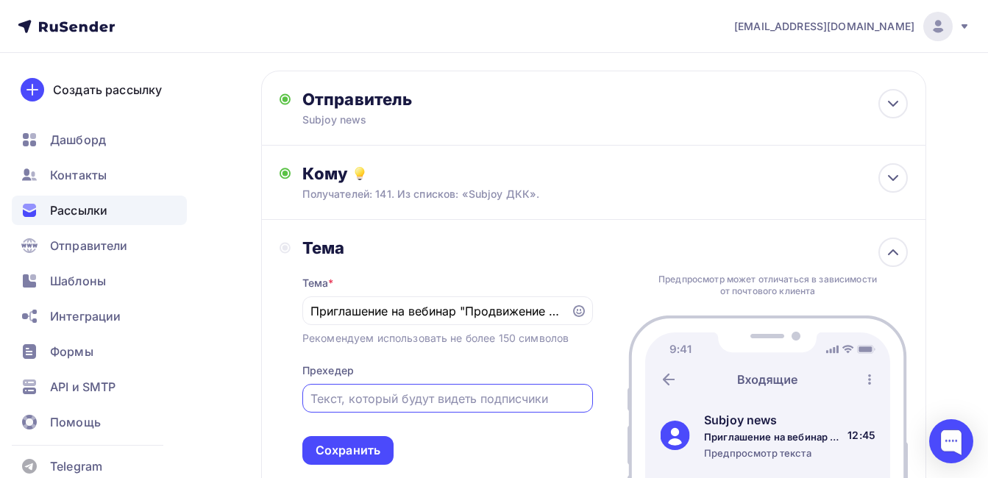
paste input "Приглашение на вебинар "Продвижение SUBJOY. Основные вопросы и план активностей""
type input "Приглашение на вебинар "Продвижение SUBJOY. Основные вопросы и план активностей""
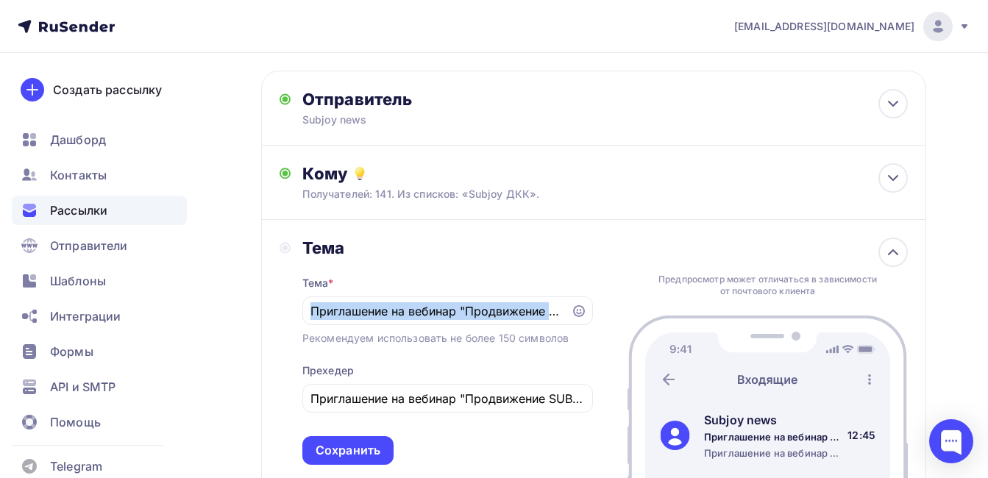
click at [210, 330] on div "Назад Приглашение на вебинар "Продвижение SUBJOY. Основные вопросы и план актив…" at bounding box center [494, 316] width 988 height 820
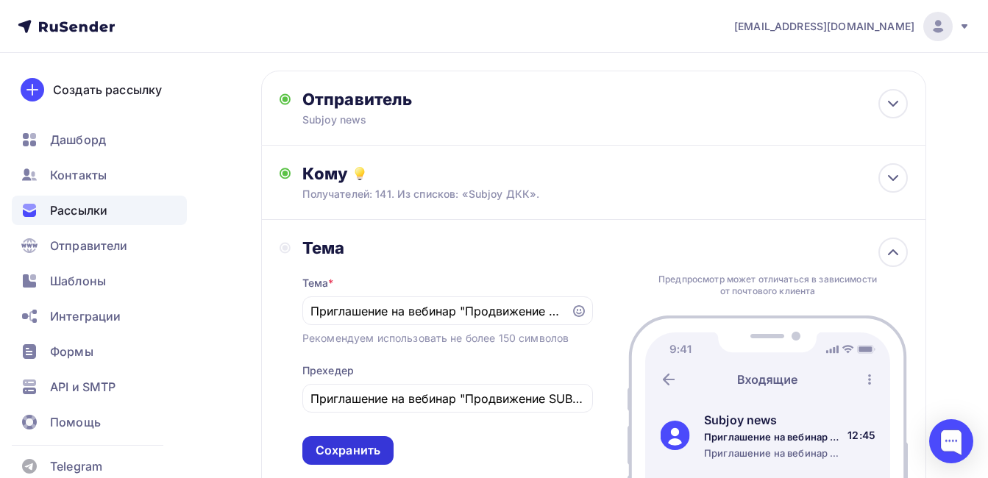
click at [355, 449] on div "Сохранить" at bounding box center [348, 450] width 65 height 17
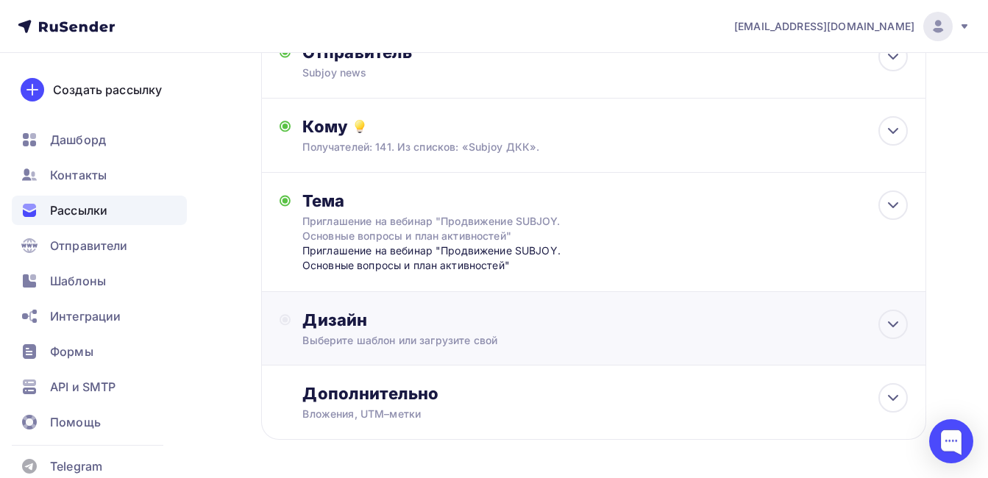
scroll to position [251, 0]
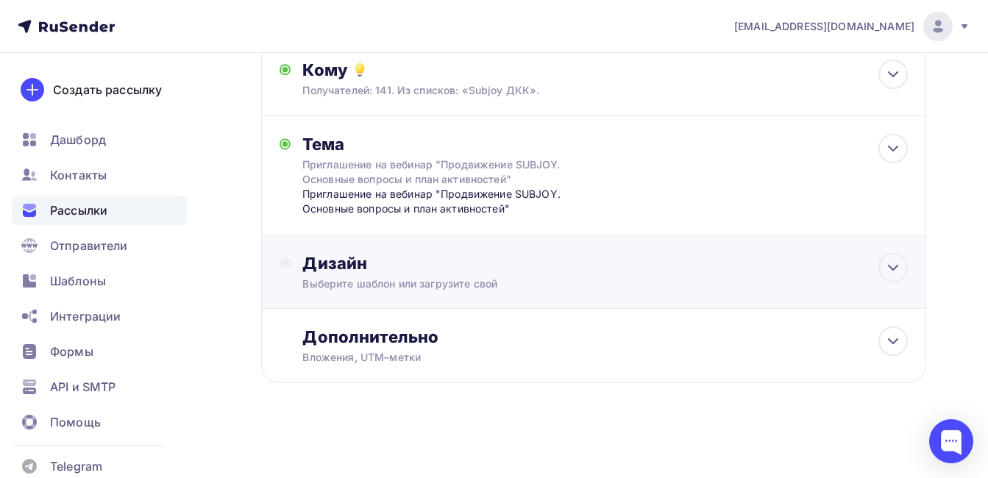
click at [365, 286] on div "Выберите шаблон или загрузите свой" at bounding box center [574, 284] width 544 height 15
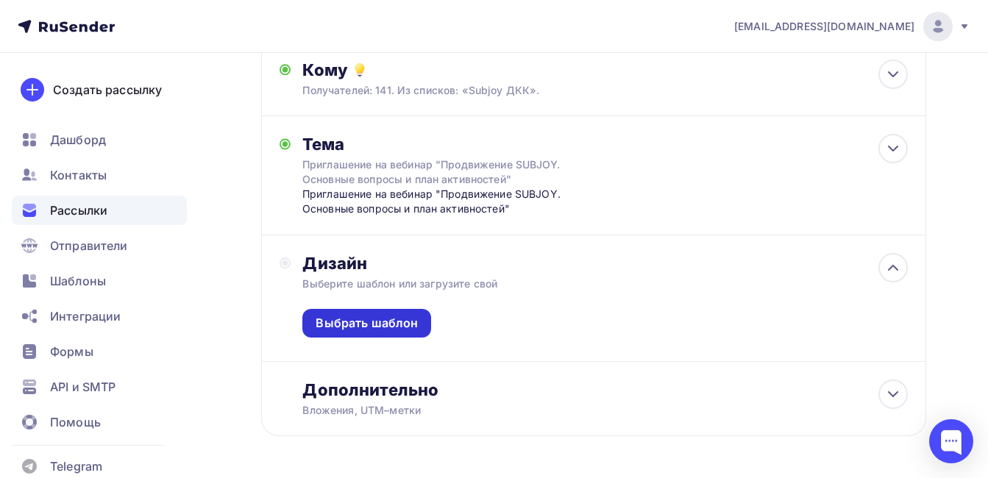
click at [388, 316] on div "Выбрать шаблон" at bounding box center [367, 323] width 102 height 17
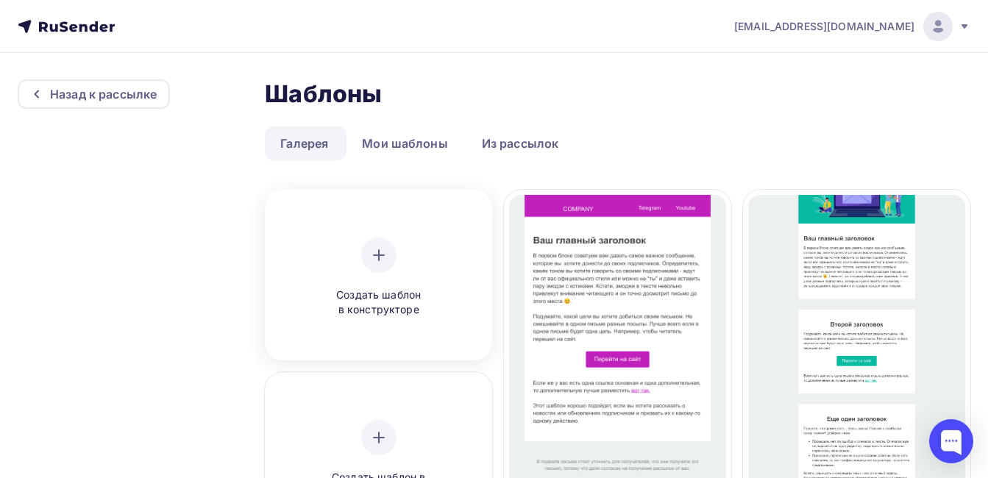
click at [389, 266] on div at bounding box center [378, 255] width 35 height 35
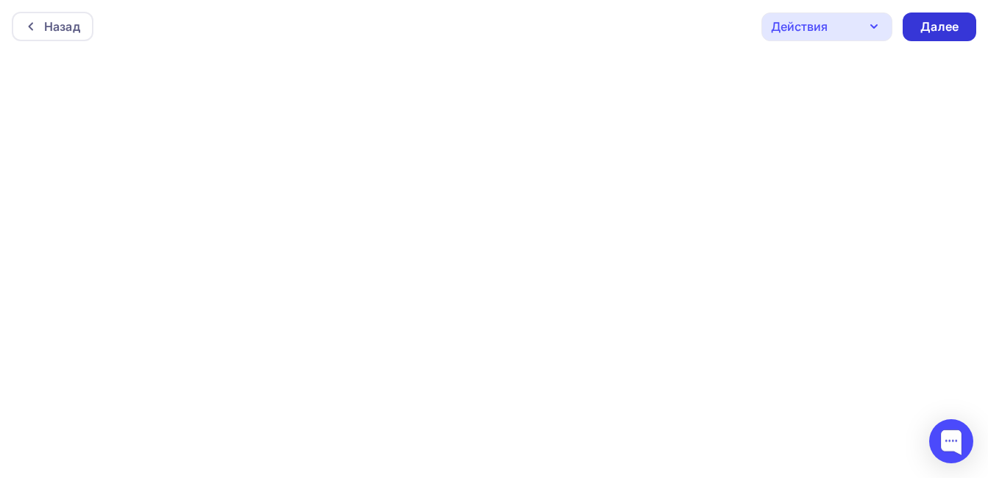
click at [913, 22] on div "Далее" at bounding box center [940, 27] width 74 height 29
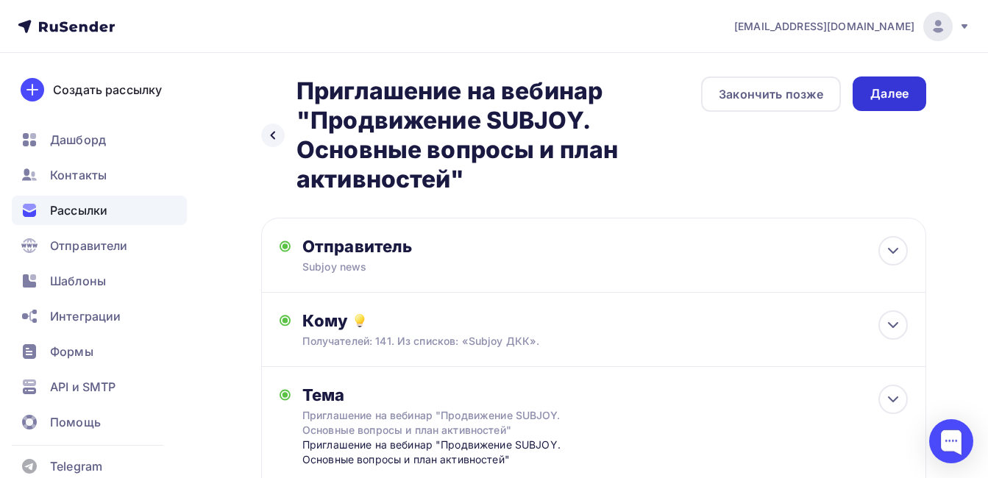
click at [886, 96] on div "Далее" at bounding box center [889, 93] width 38 height 17
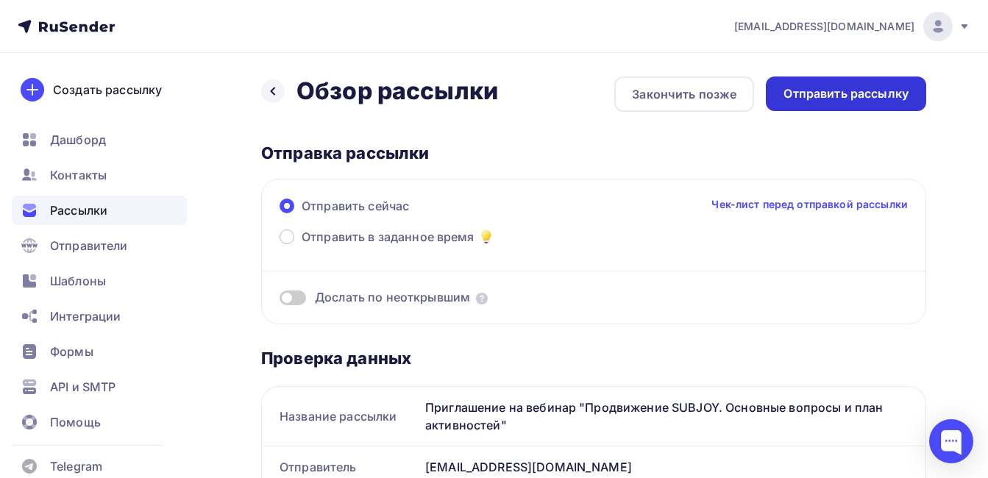
click at [818, 78] on div "Отправить рассылку" at bounding box center [846, 93] width 160 height 35
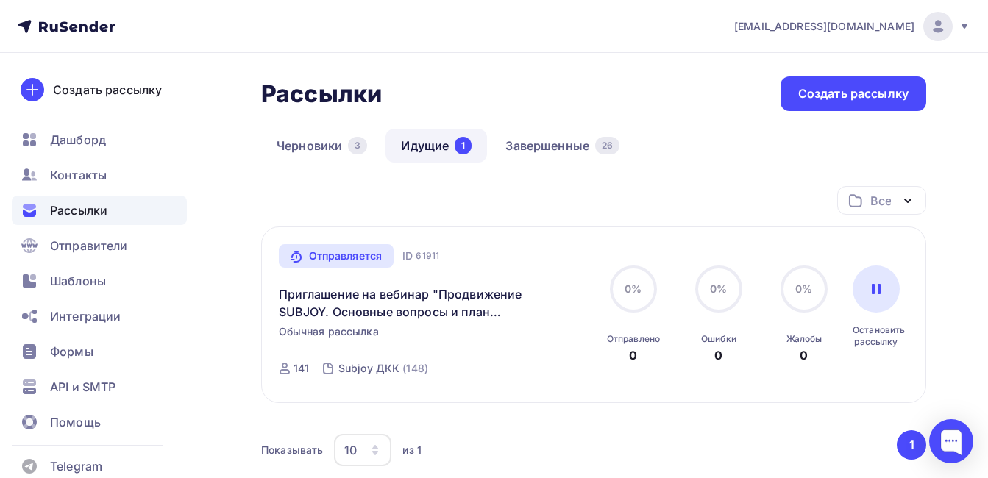
click at [917, 441] on button "1" at bounding box center [911, 444] width 29 height 29
click at [942, 441] on div at bounding box center [951, 441] width 44 height 44
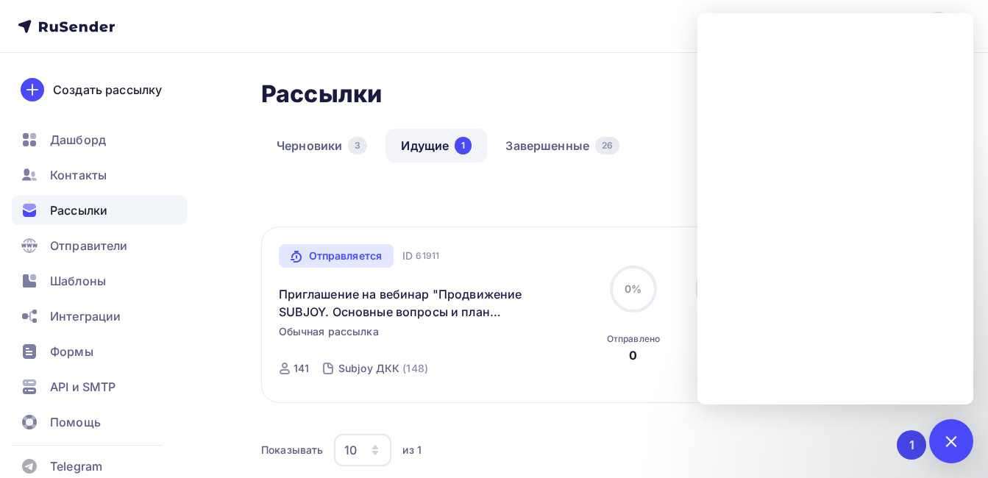
click at [551, 40] on nav "[EMAIL_ADDRESS][DOMAIN_NAME] Аккаунт Тарифы Выйти Создать рассылку [GEOGRAPHIC_…" at bounding box center [494, 26] width 988 height 53
